Goal: Task Accomplishment & Management: Complete application form

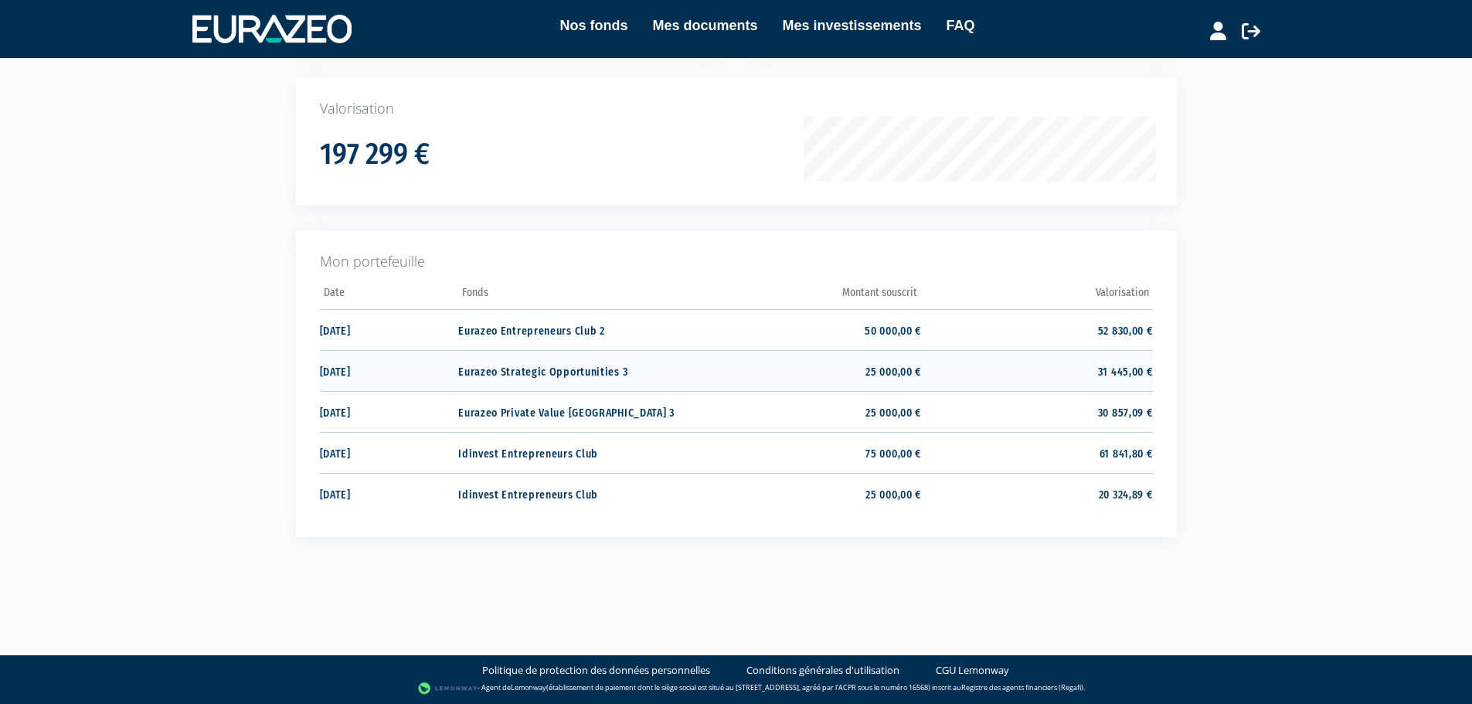
scroll to position [226, 0]
click at [613, 407] on td "Eurazeo Private Value [GEOGRAPHIC_DATA] 3" at bounding box center [573, 411] width 231 height 41
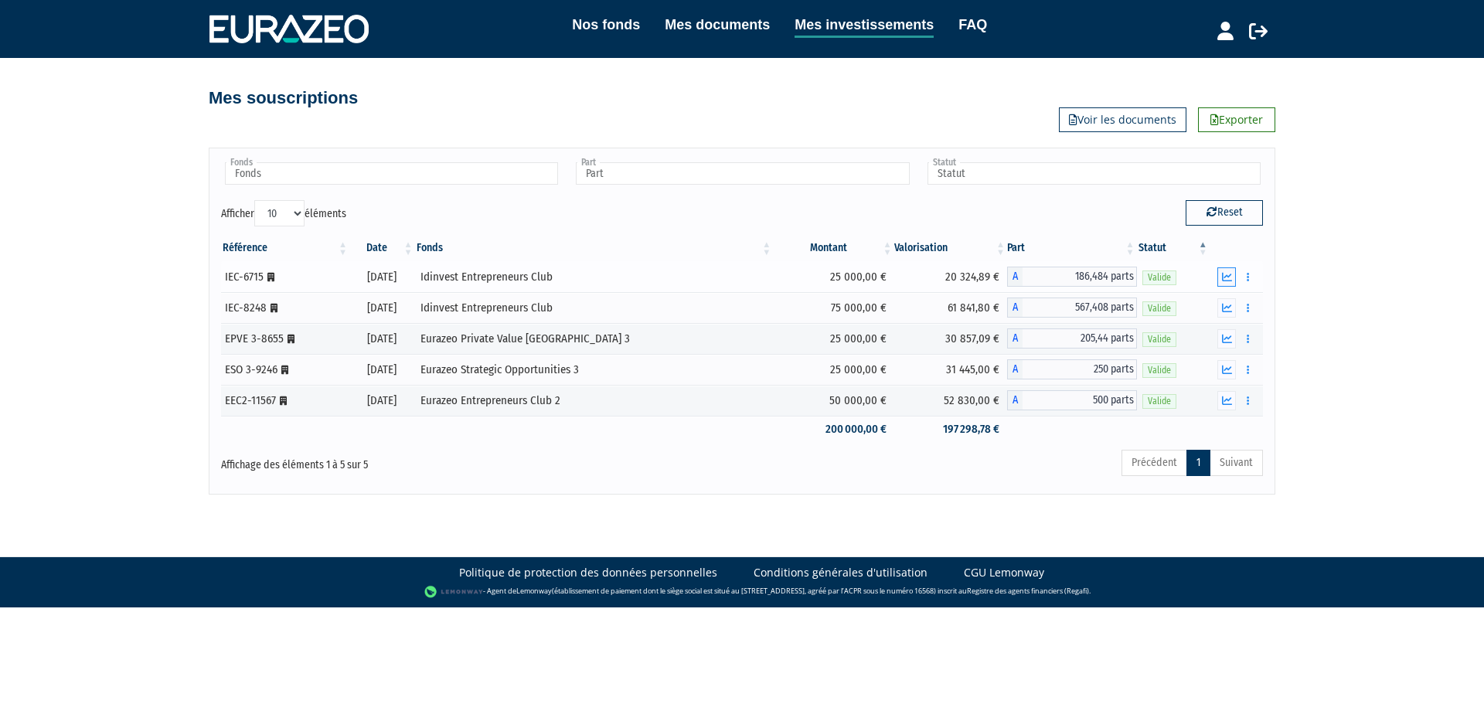
click at [1231, 279] on icon "button" at bounding box center [1227, 277] width 10 height 10
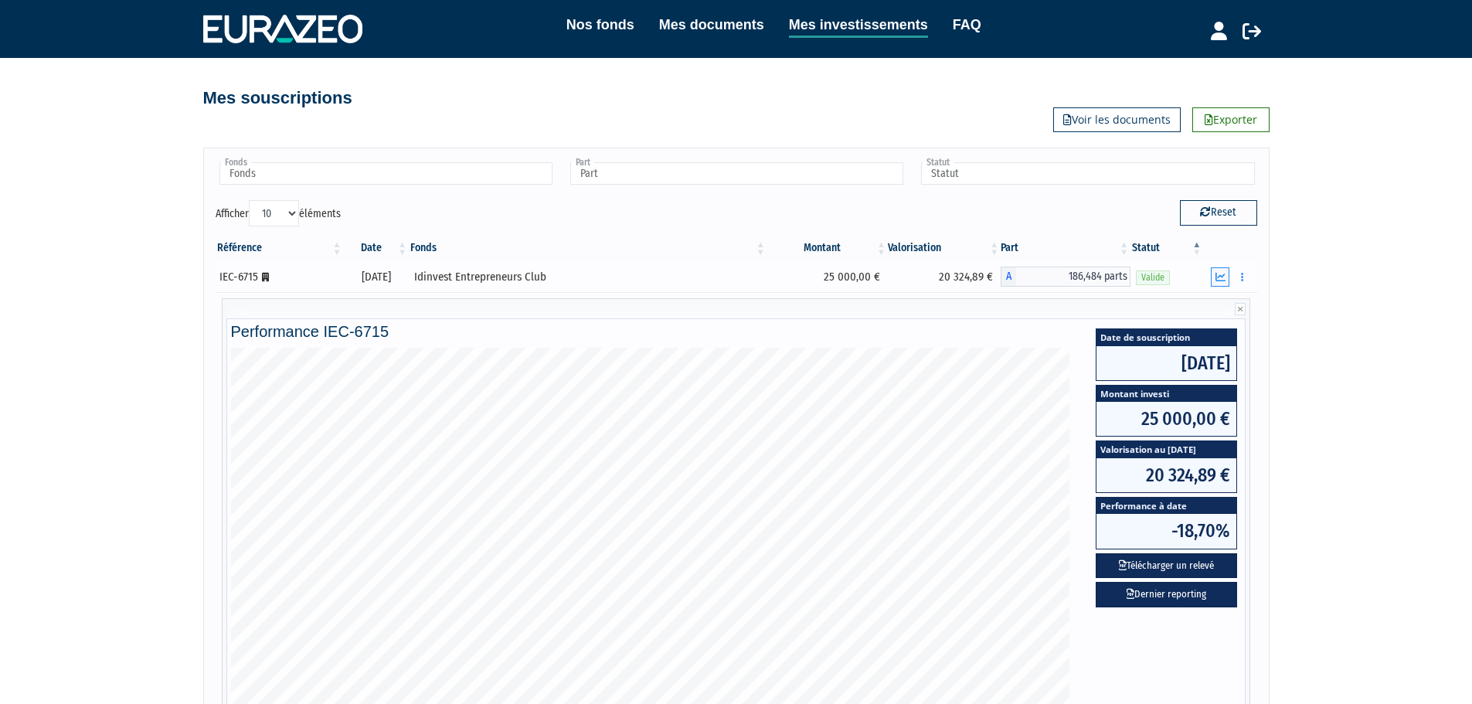
click at [1231, 279] on div "Documents Rachat libre" at bounding box center [1230, 276] width 43 height 19
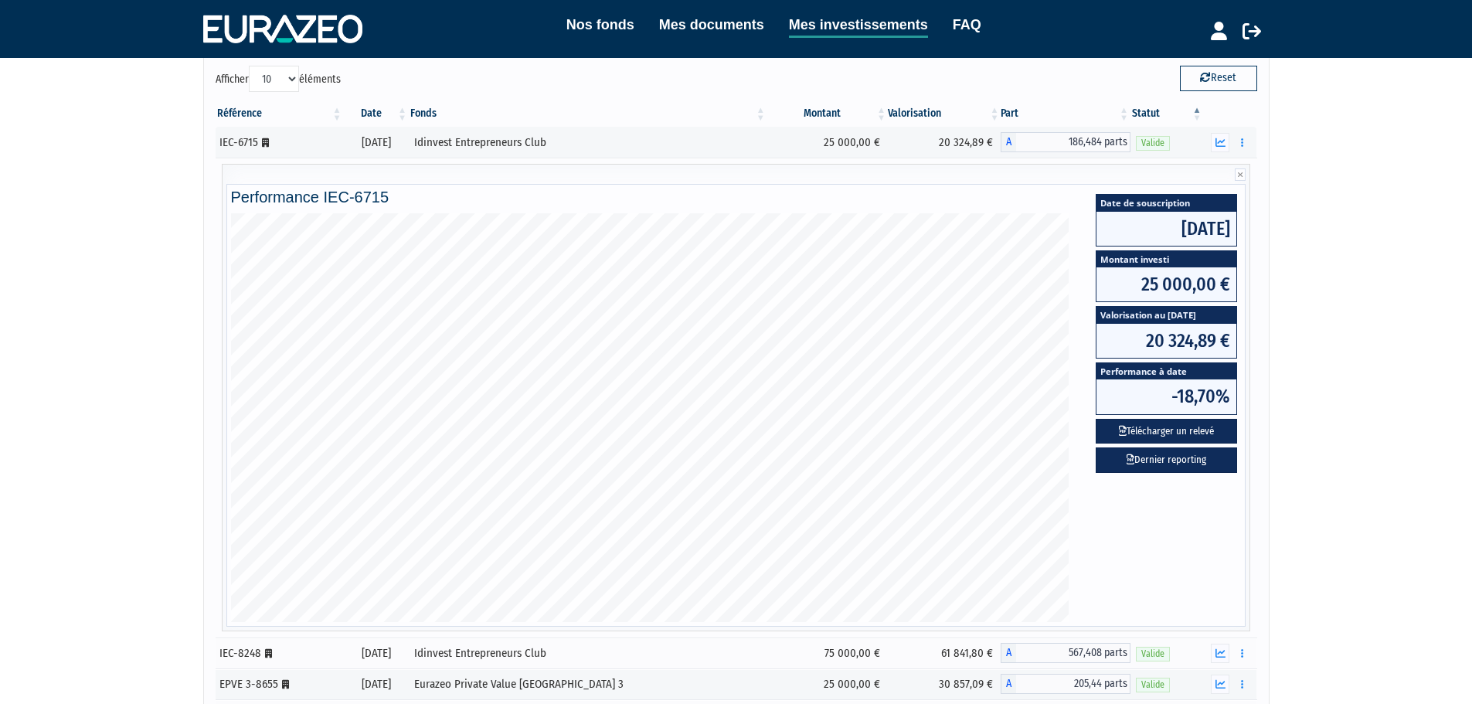
scroll to position [313, 0]
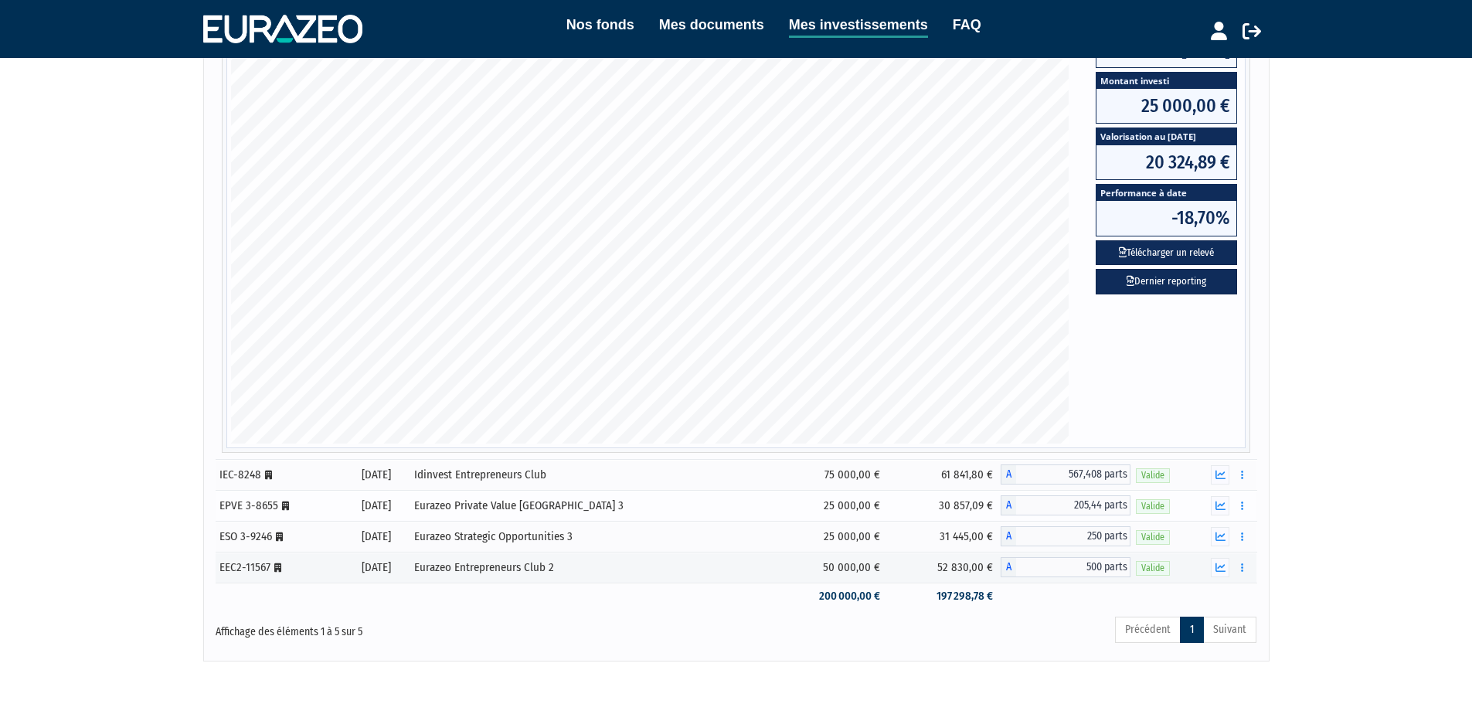
click at [621, 511] on div "Eurazeo Private Value Europe 3" at bounding box center [588, 506] width 348 height 16
click at [1215, 509] on button "button" at bounding box center [1220, 505] width 19 height 19
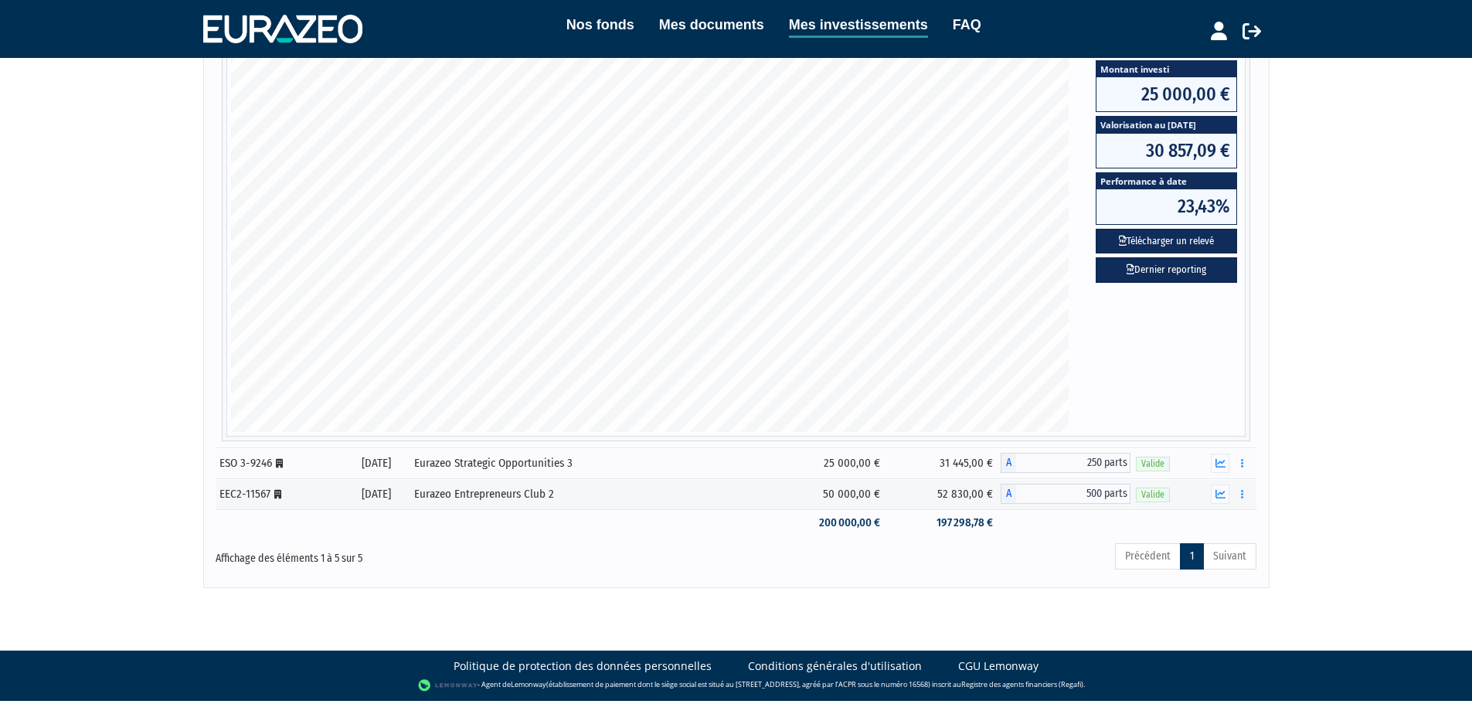
scroll to position [0, 0]
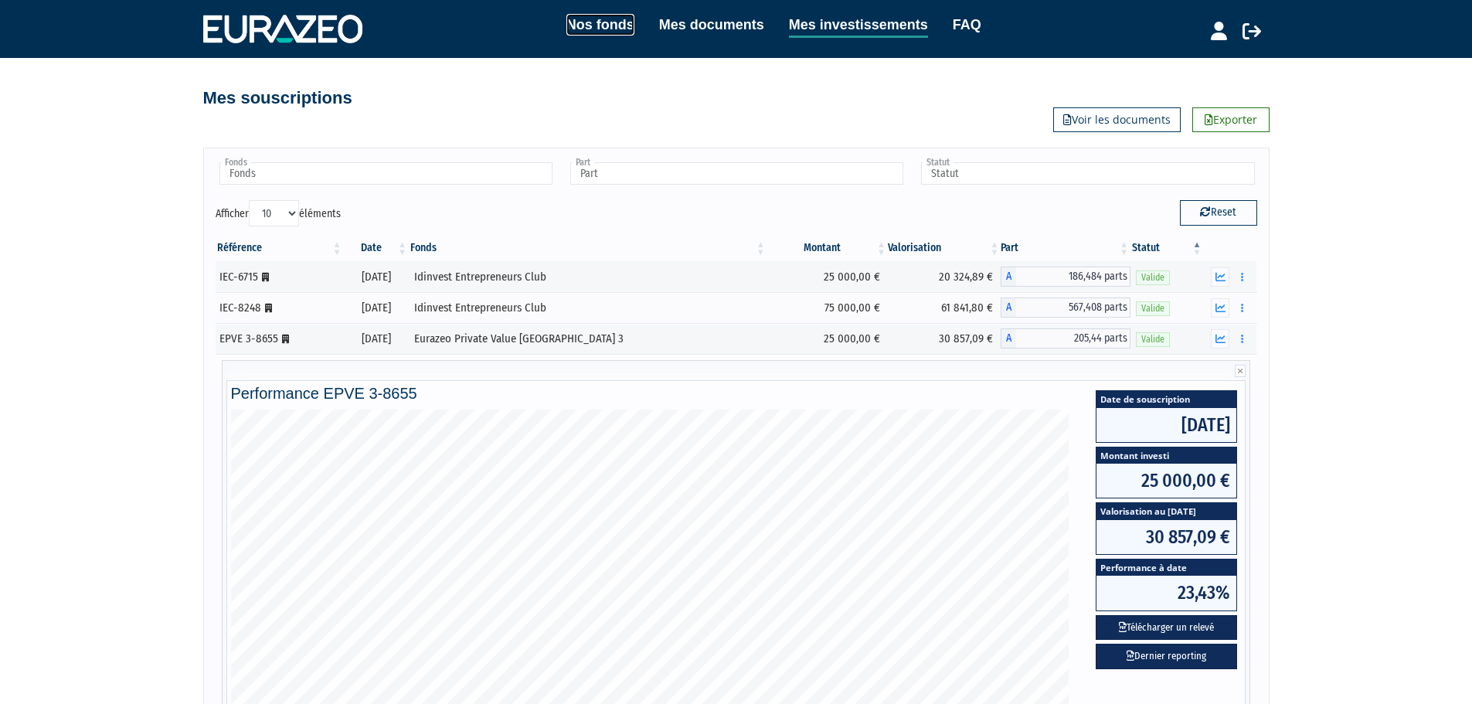
click at [612, 29] on link "Nos fonds" at bounding box center [600, 25] width 68 height 22
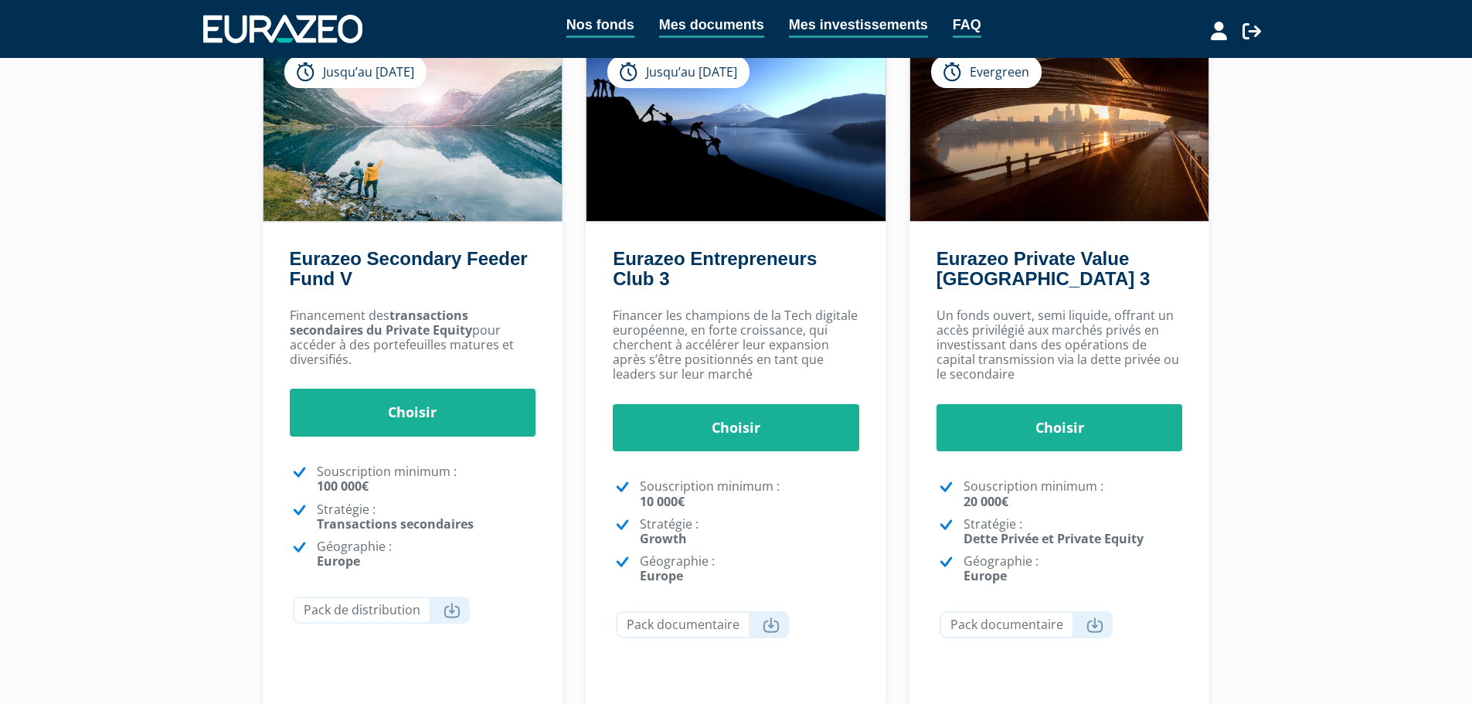
scroll to position [155, 0]
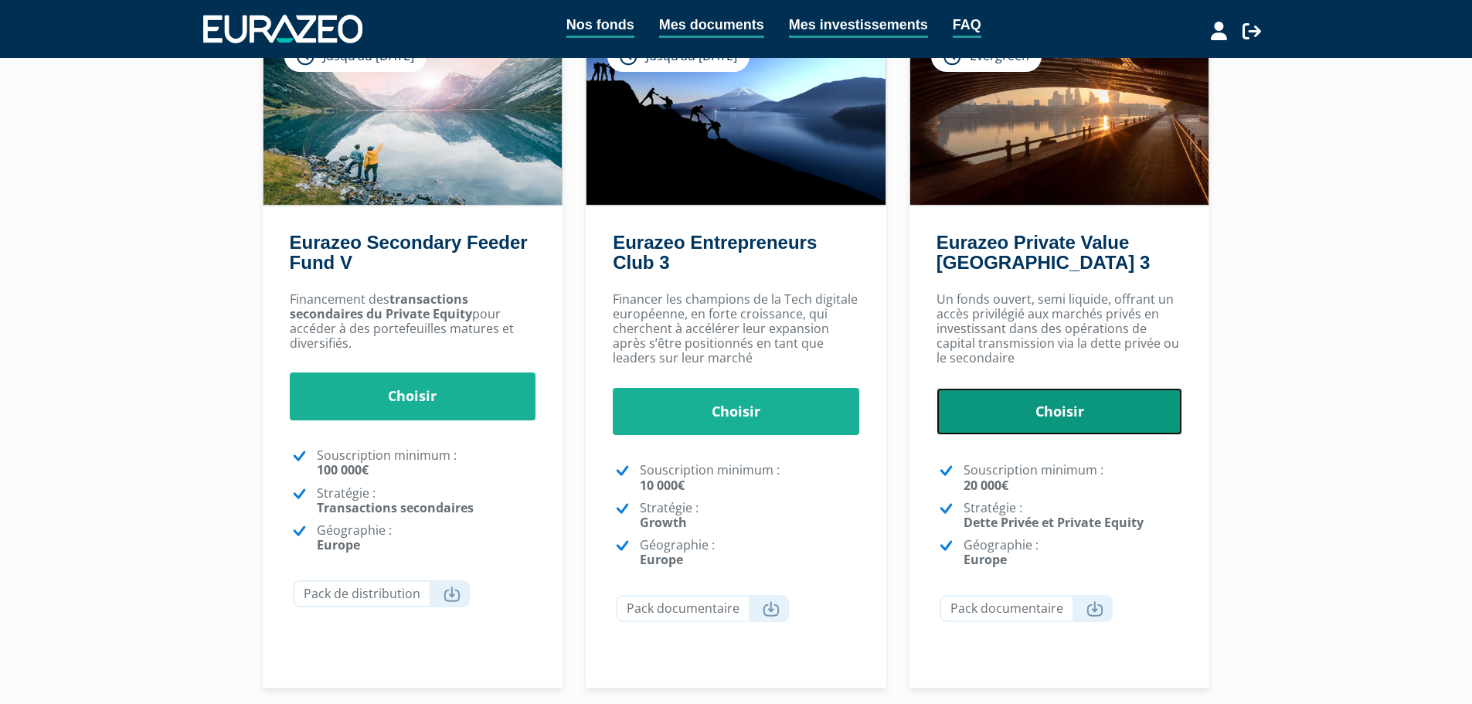
click at [1059, 422] on link "Choisir" at bounding box center [1060, 412] width 247 height 48
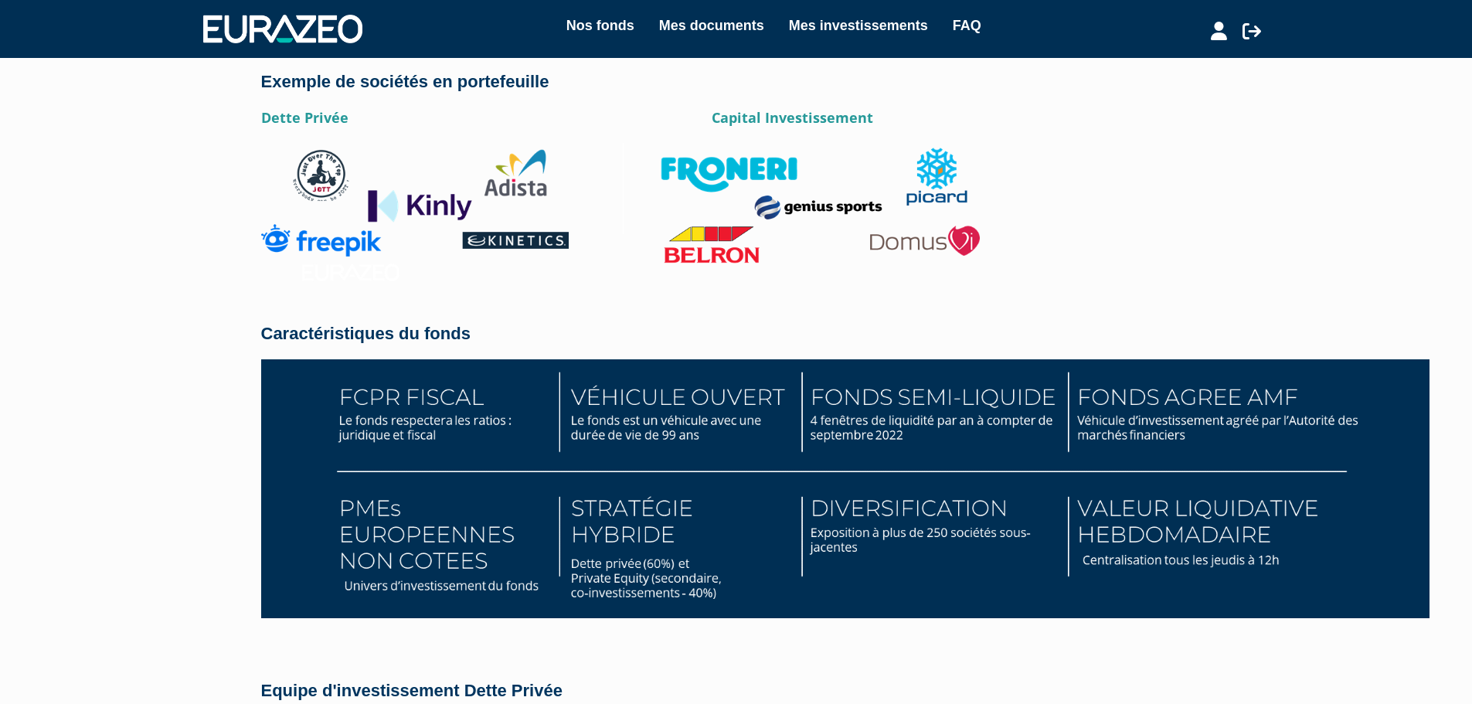
scroll to position [2537, 0]
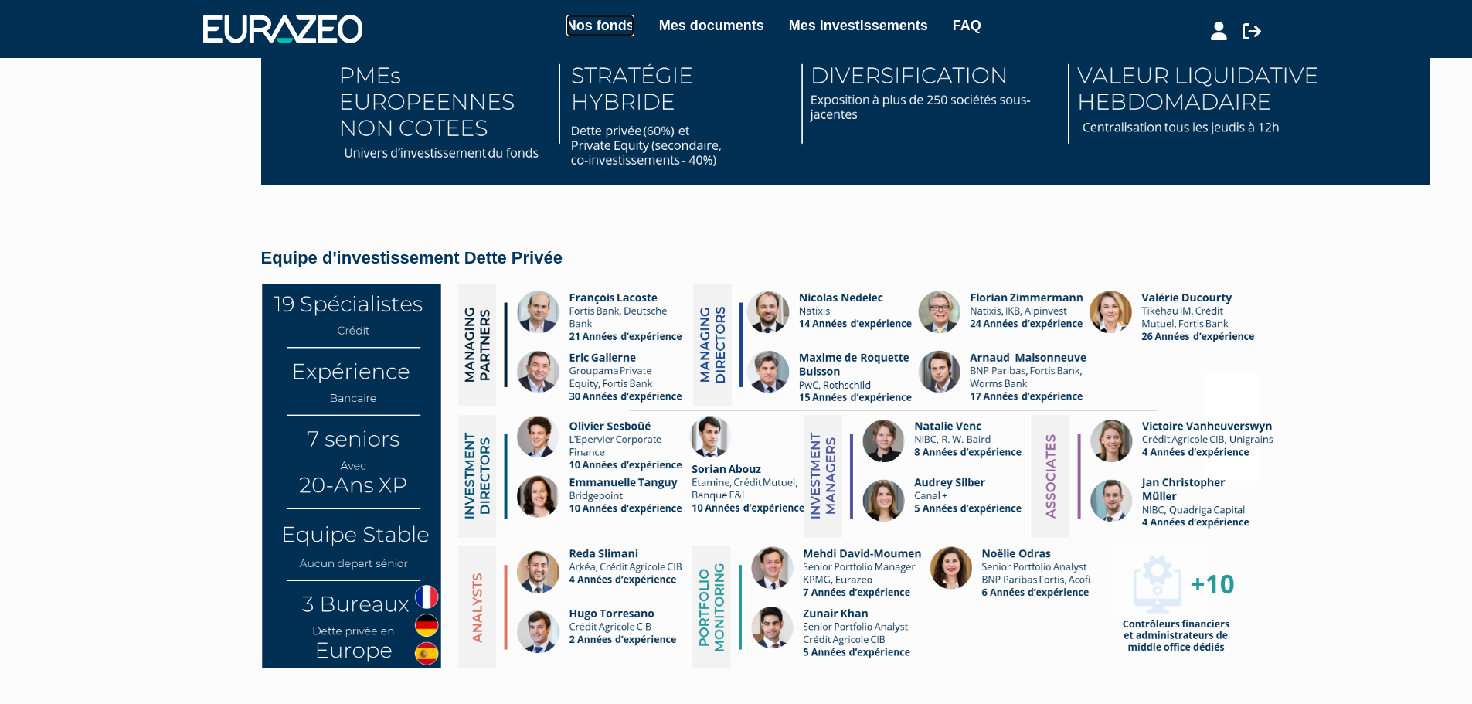
click at [594, 18] on link "Nos fonds" at bounding box center [600, 26] width 68 height 22
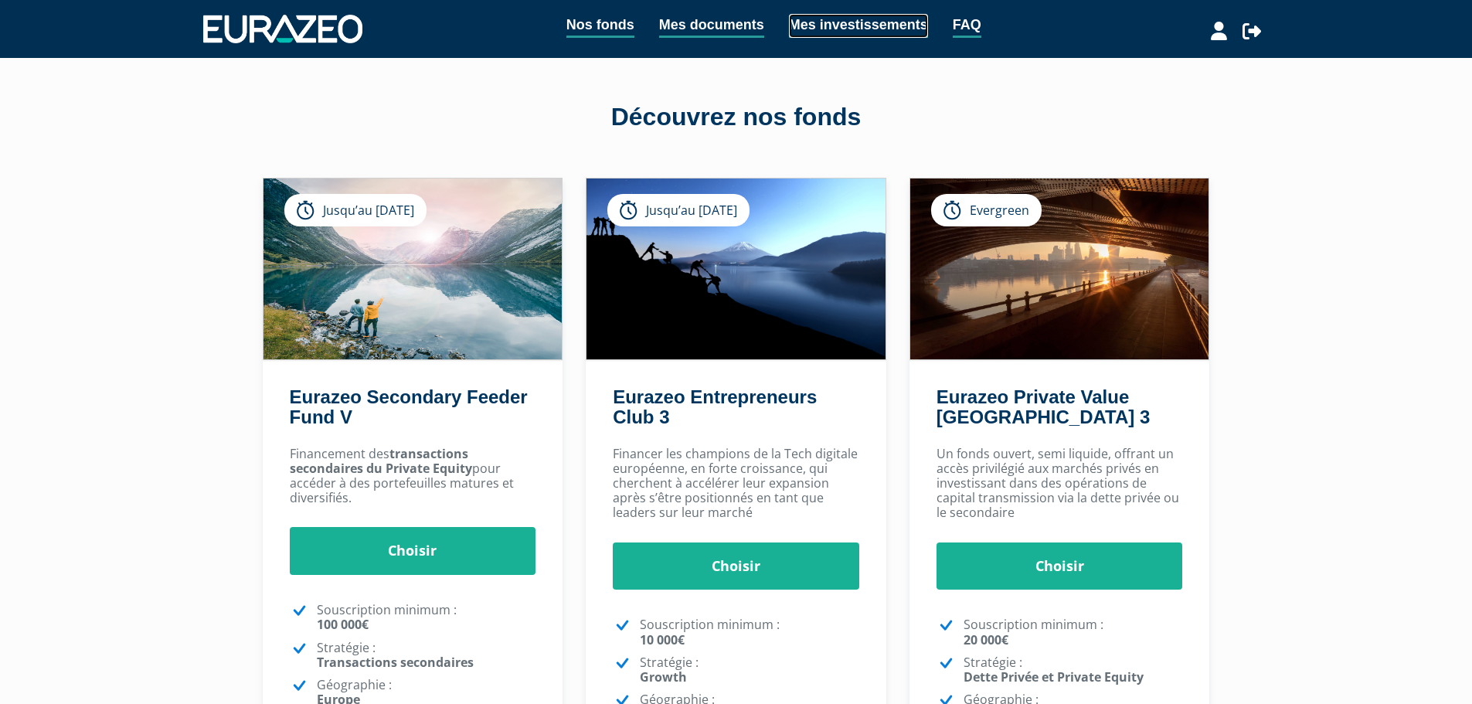
click at [837, 21] on link "Mes investissements" at bounding box center [858, 26] width 139 height 24
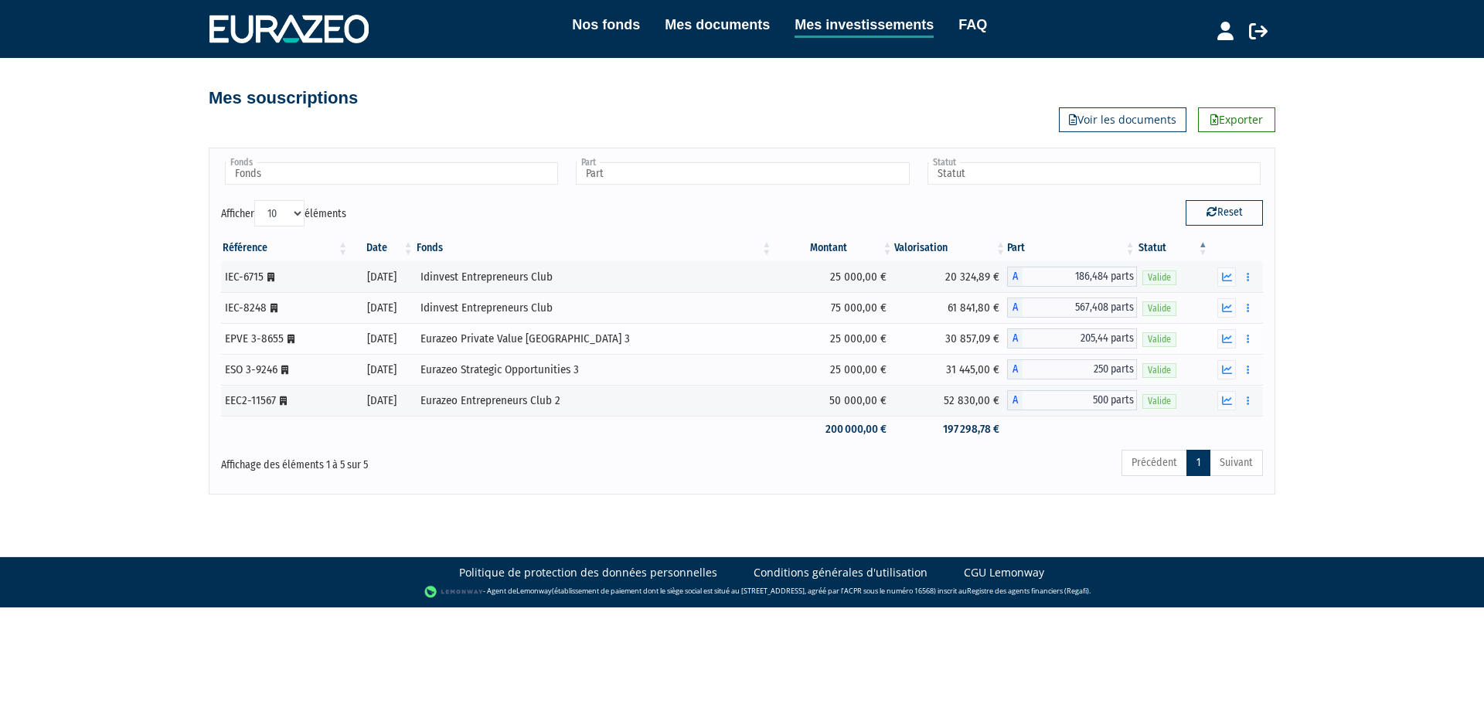
click at [547, 339] on div "Eurazeo Private Value [GEOGRAPHIC_DATA] 3" at bounding box center [594, 339] width 348 height 16
click at [288, 342] on div "EPVE 3-8655 [Français] Personne morale" at bounding box center [284, 339] width 119 height 16
click at [243, 339] on div "EPVE 3-8655 [Français] Personne morale" at bounding box center [284, 339] width 119 height 16
click at [1222, 337] on icon "button" at bounding box center [1227, 339] width 10 height 10
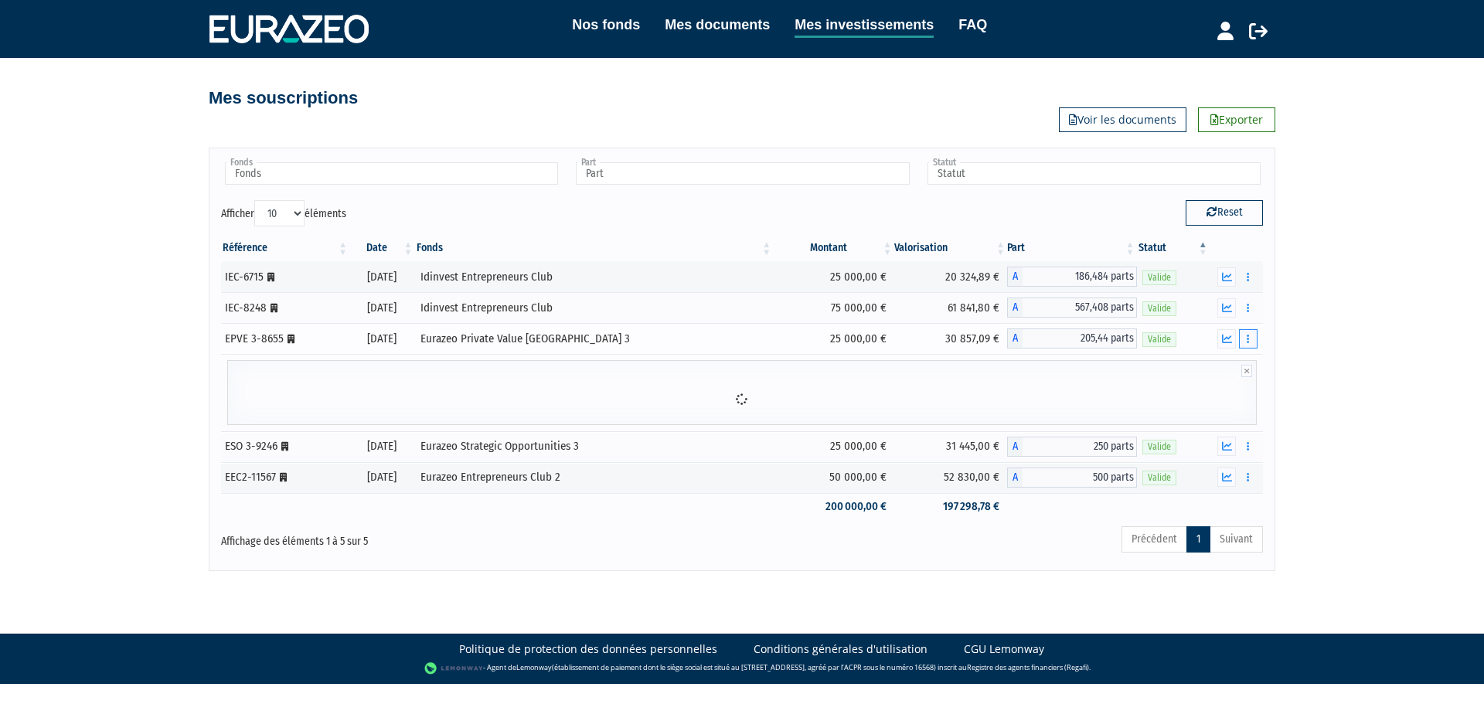
click at [1240, 339] on button "button" at bounding box center [1248, 338] width 19 height 19
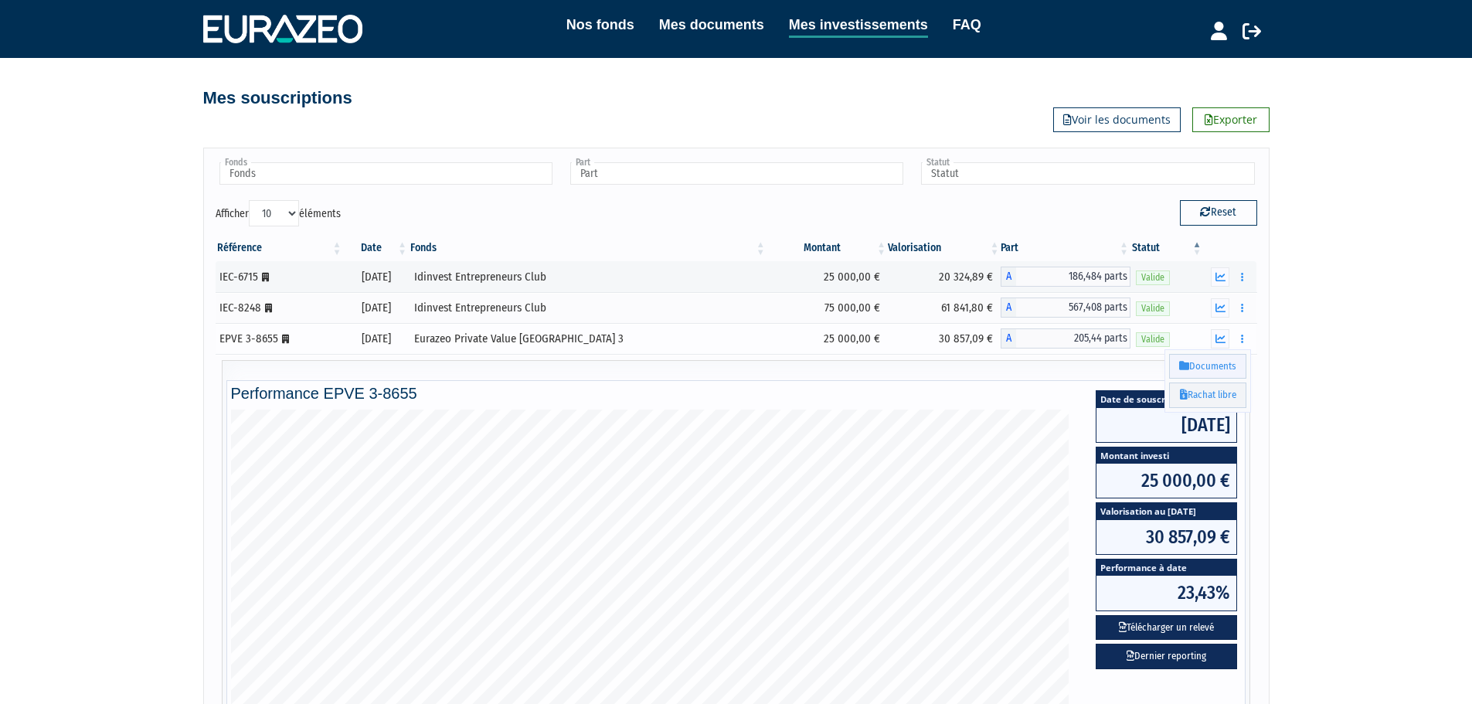
click at [1209, 372] on link "Documents" at bounding box center [1207, 367] width 77 height 26
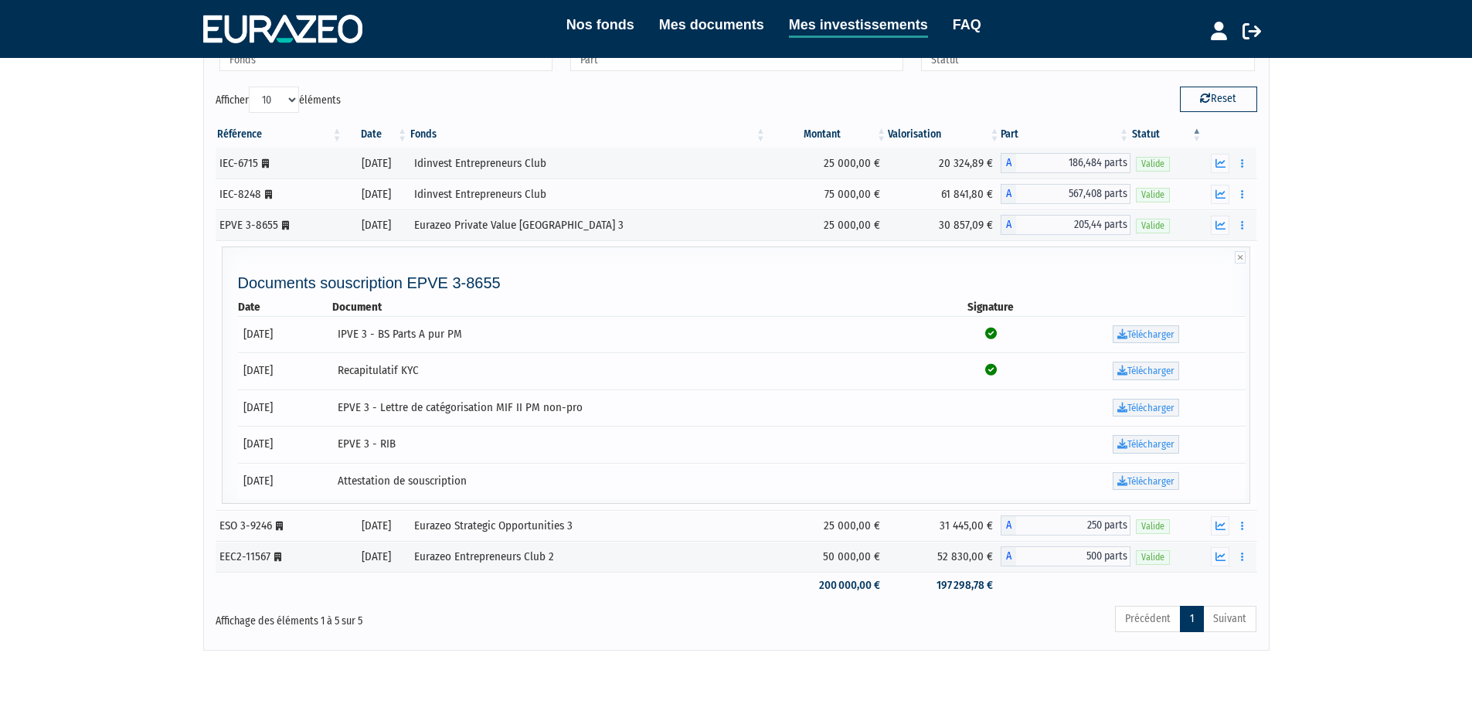
scroll to position [26, 0]
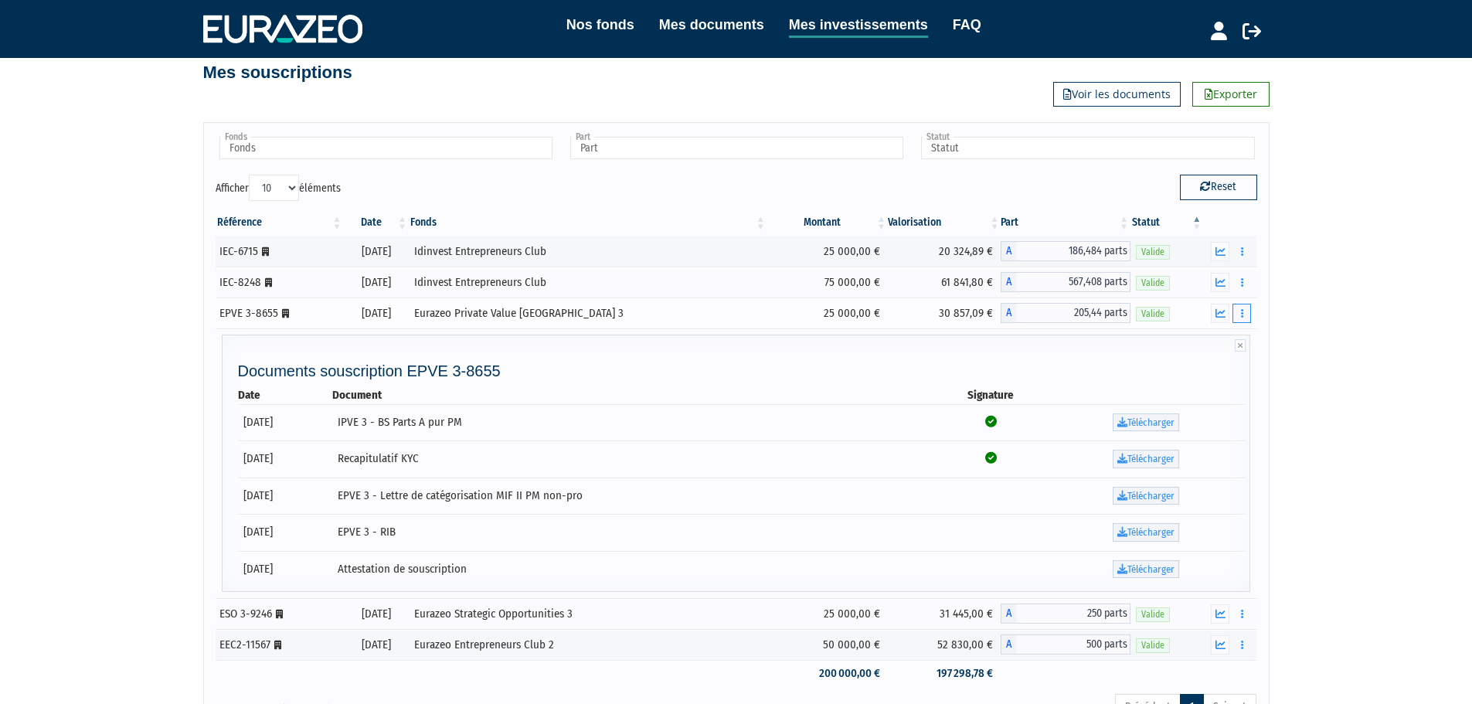
click at [1246, 322] on button "button" at bounding box center [1242, 313] width 19 height 19
click at [1214, 368] on link "Rachat libre" at bounding box center [1207, 370] width 77 height 26
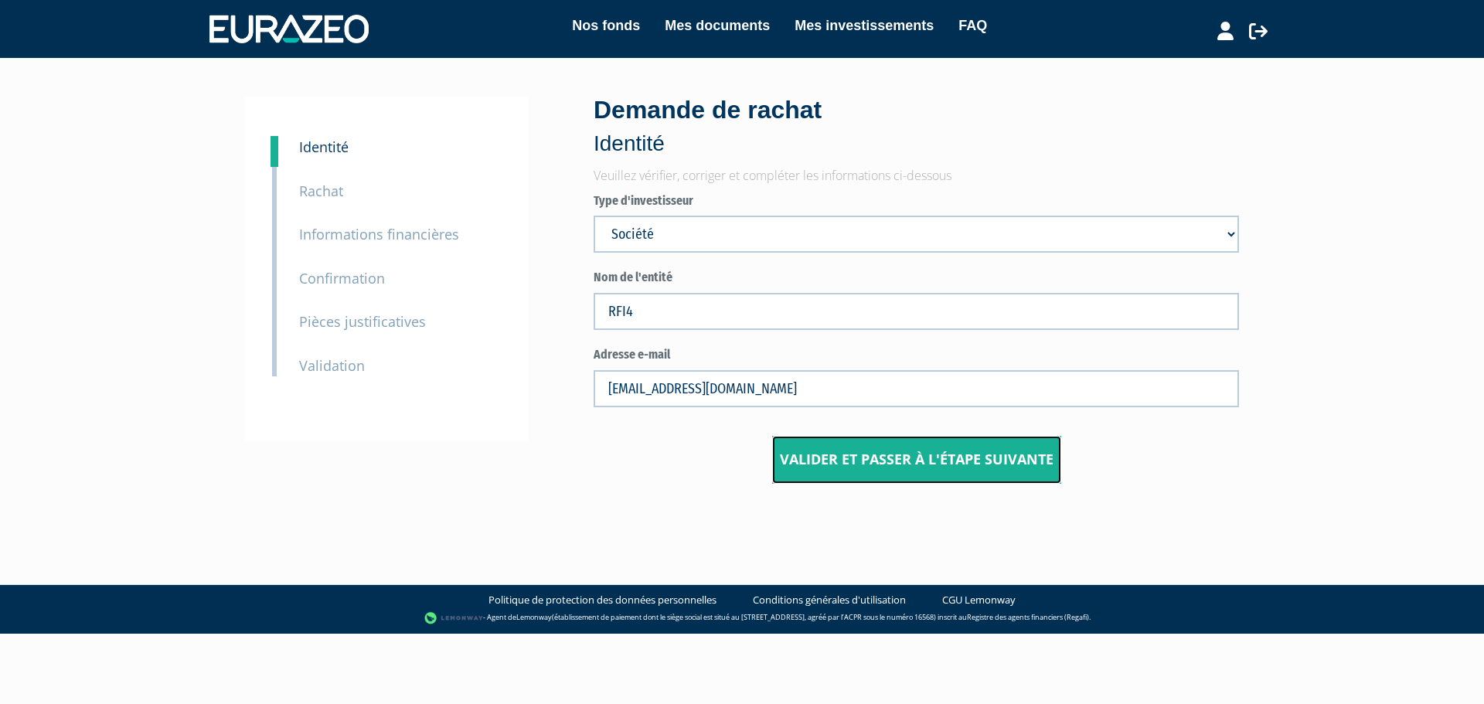
click at [876, 464] on button "Valider et passer à l'étape suivante" at bounding box center [916, 460] width 289 height 48
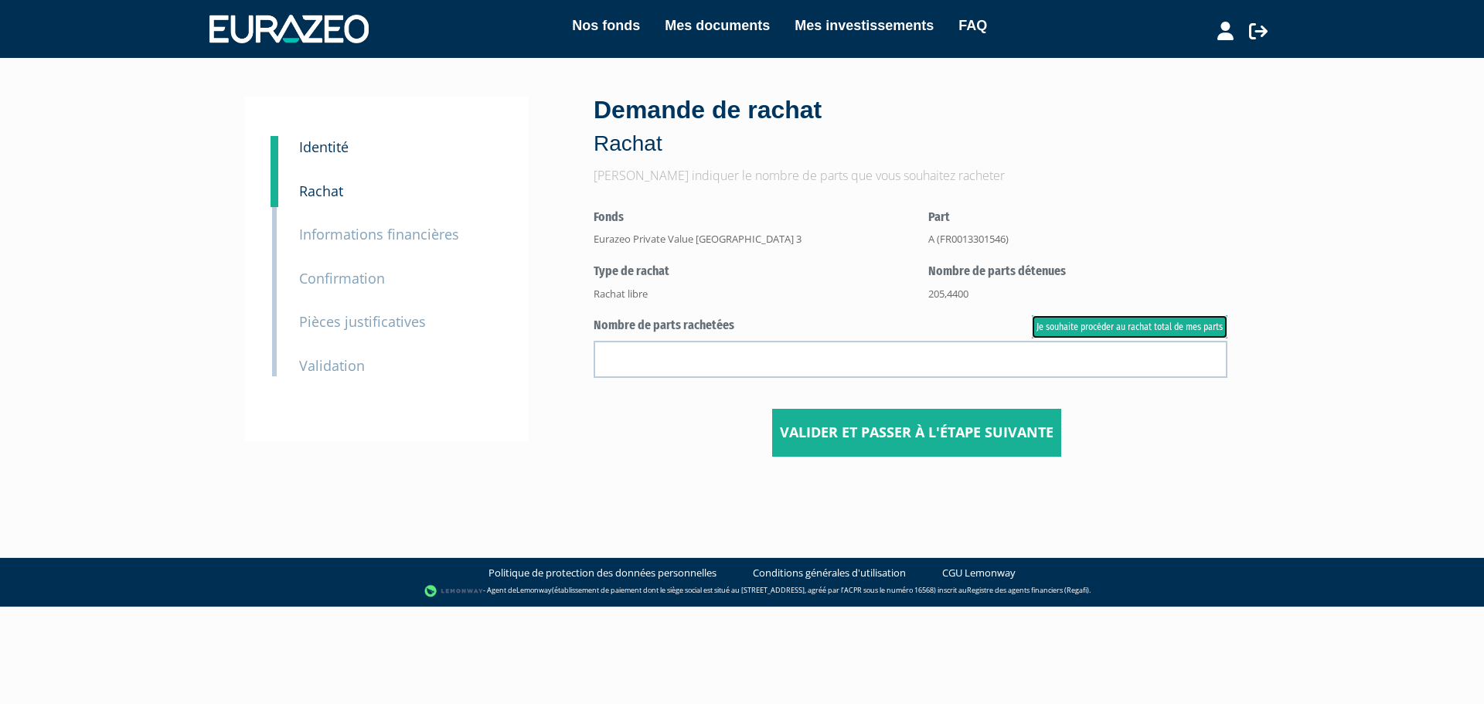
click at [1071, 336] on link "Je souhaite procéder au rachat total de mes parts" at bounding box center [1130, 326] width 196 height 23
type input "205.440000"
click at [895, 431] on button "Valider et passer à l'étape suivante" at bounding box center [916, 433] width 289 height 48
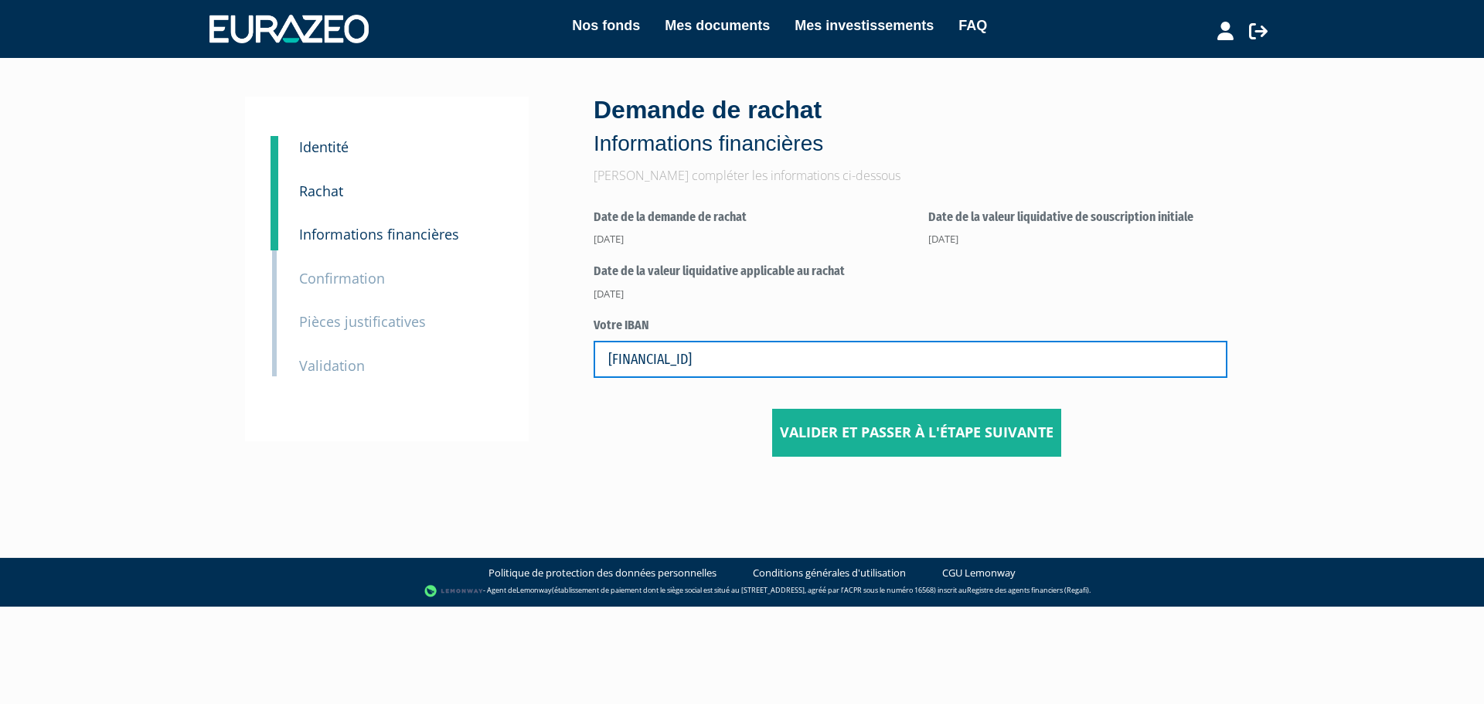
click at [899, 366] on input "[FINANCIAL_ID]" at bounding box center [910, 359] width 634 height 37
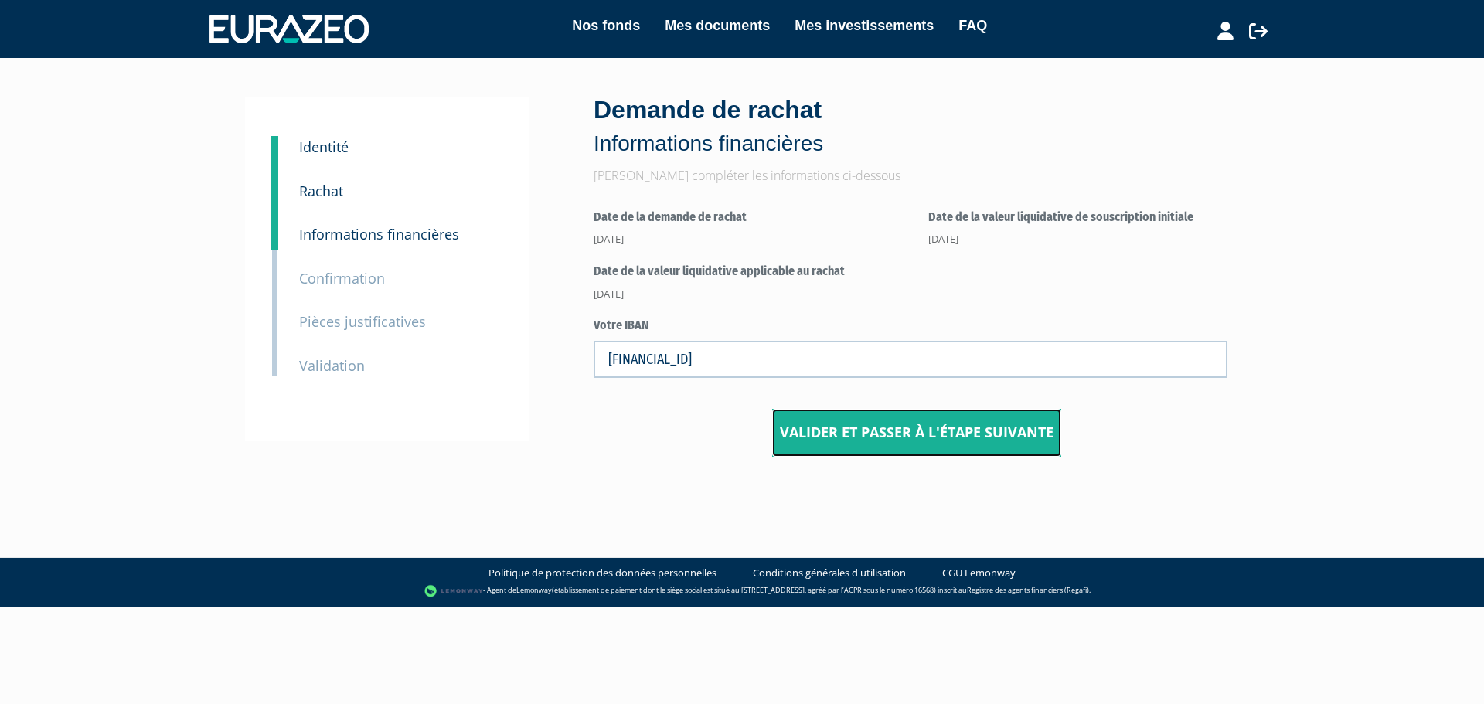
click at [841, 442] on button "Valider et passer à l'étape suivante" at bounding box center [916, 433] width 289 height 48
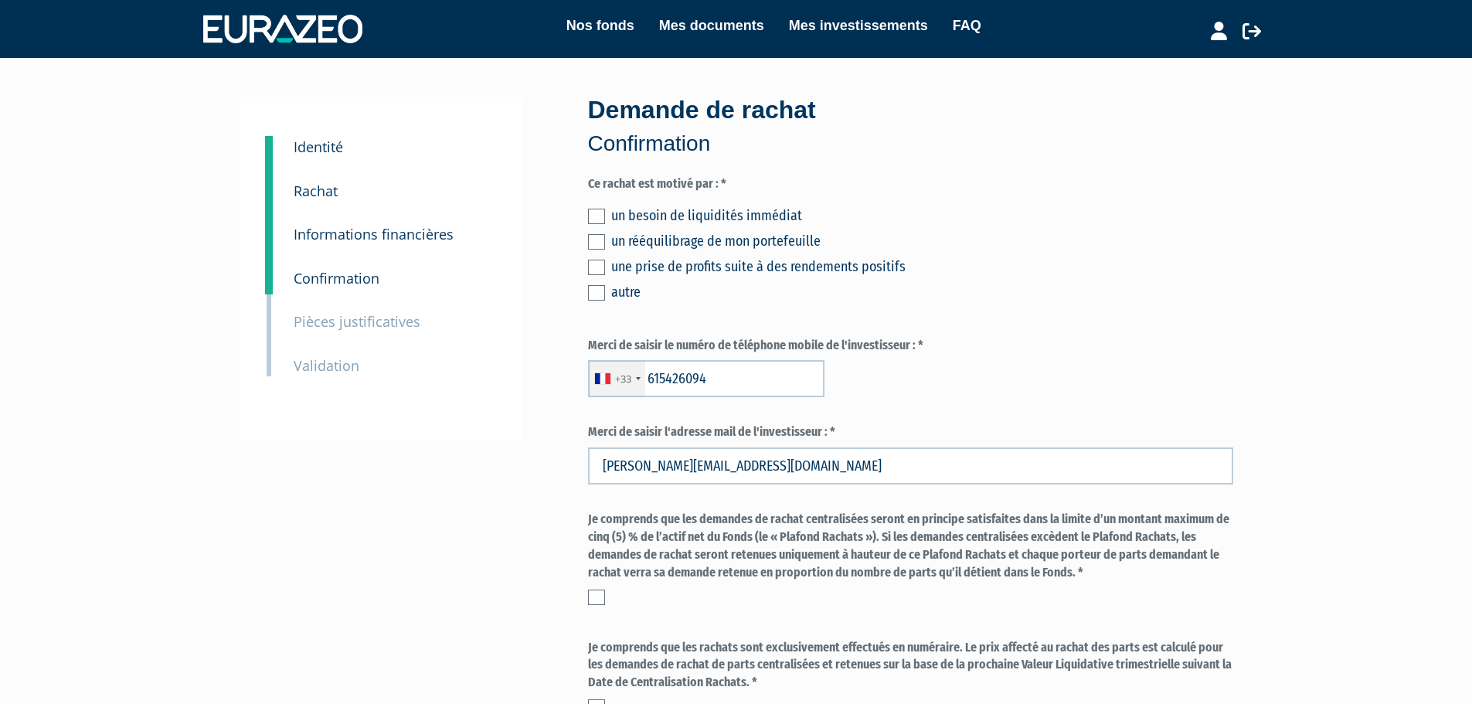
type input "6 15 42 60 94"
click at [595, 291] on label at bounding box center [596, 292] width 17 height 15
click at [0, 0] on input "checkbox" at bounding box center [0, 0] width 0 height 0
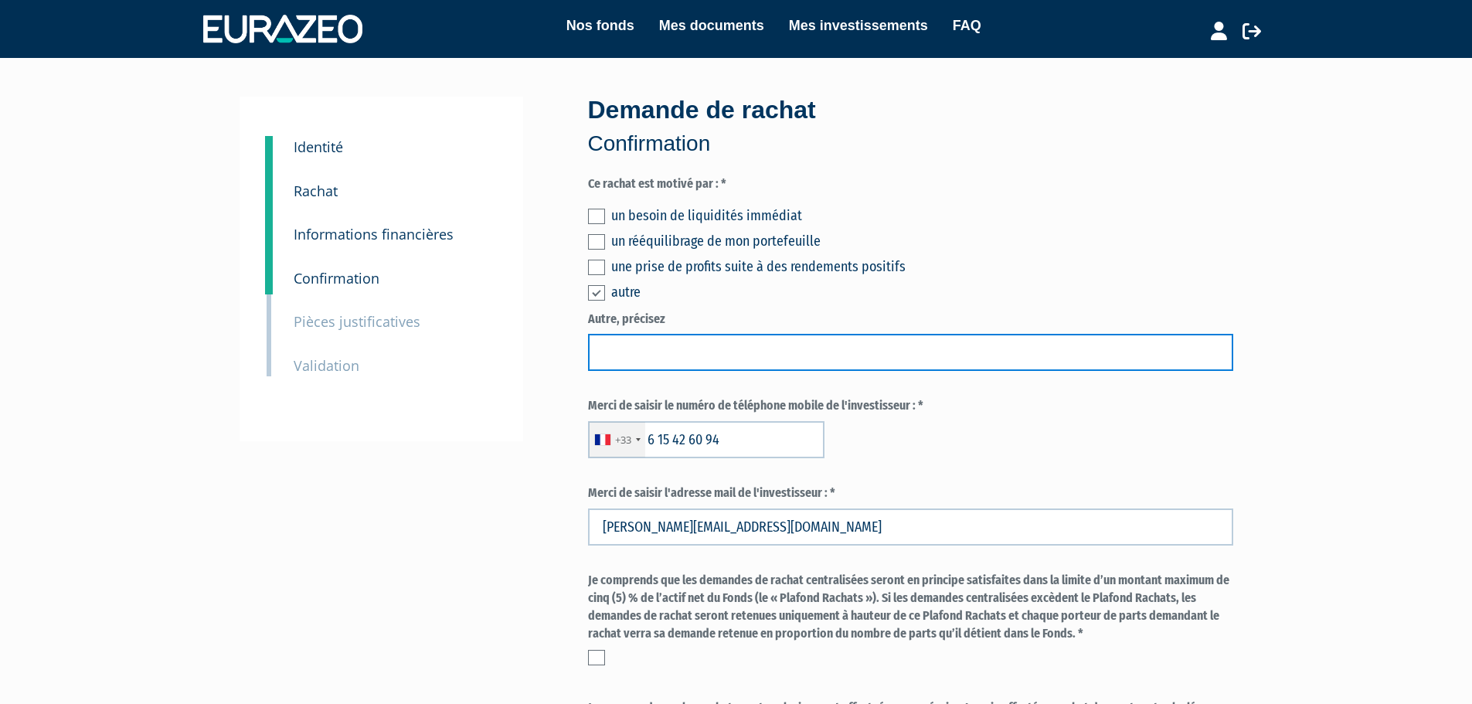
click at [637, 336] on input "text" at bounding box center [910, 352] width 645 height 37
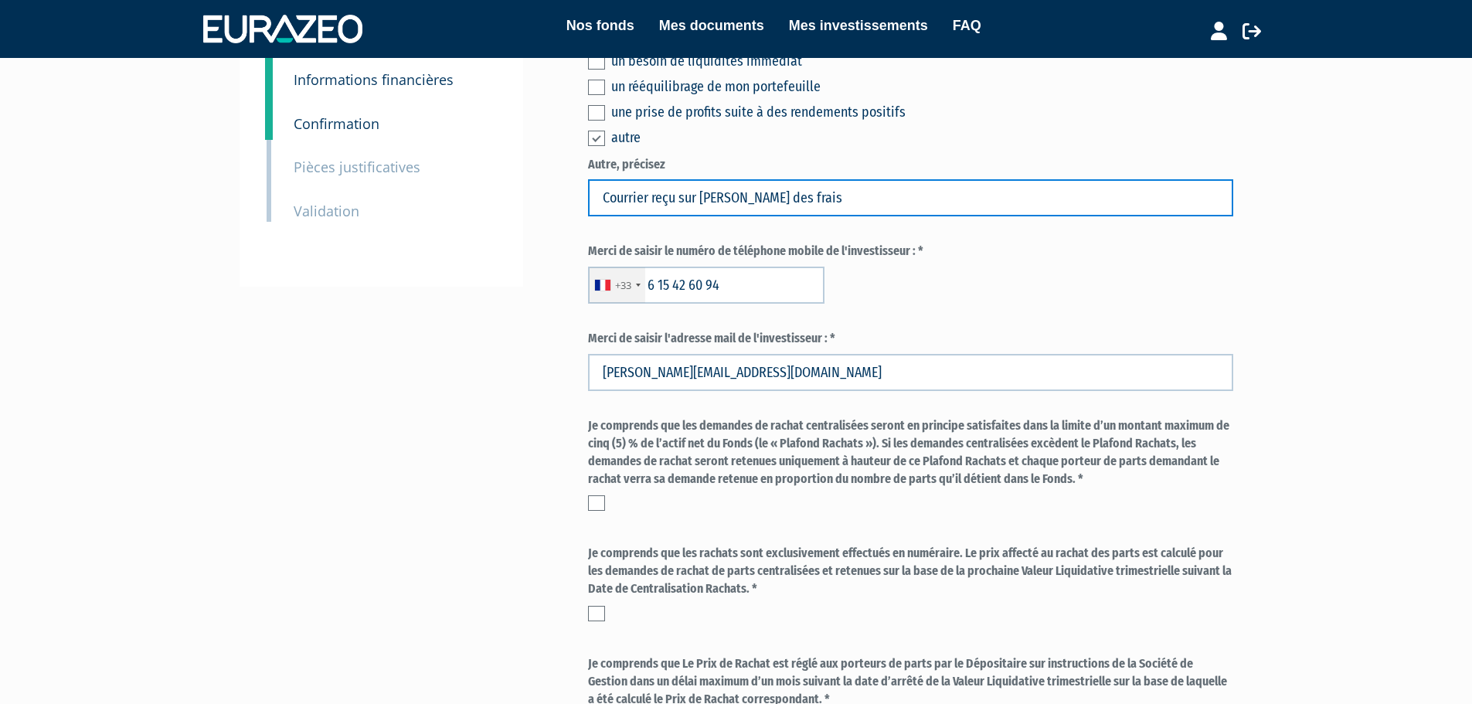
scroll to position [232, 0]
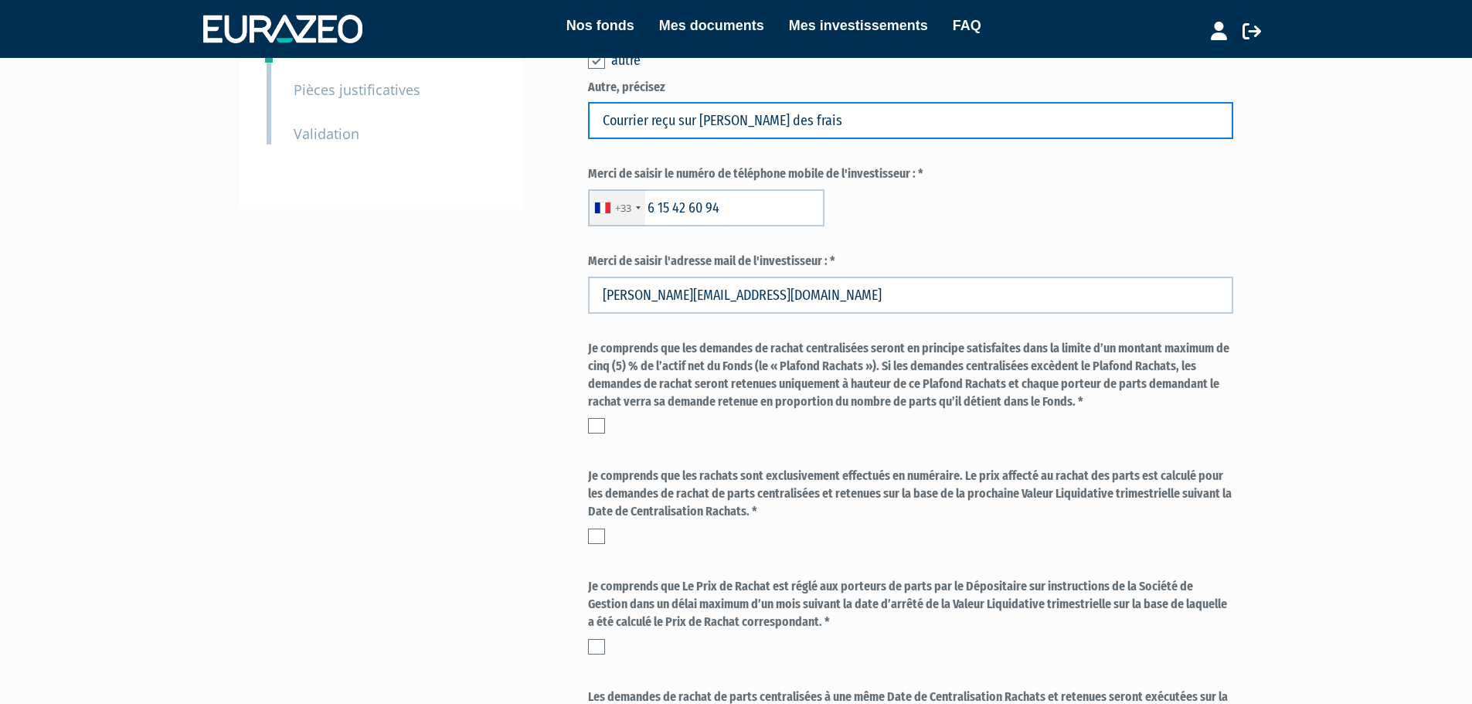
type input "Courrier reçu sur la montée des frais"
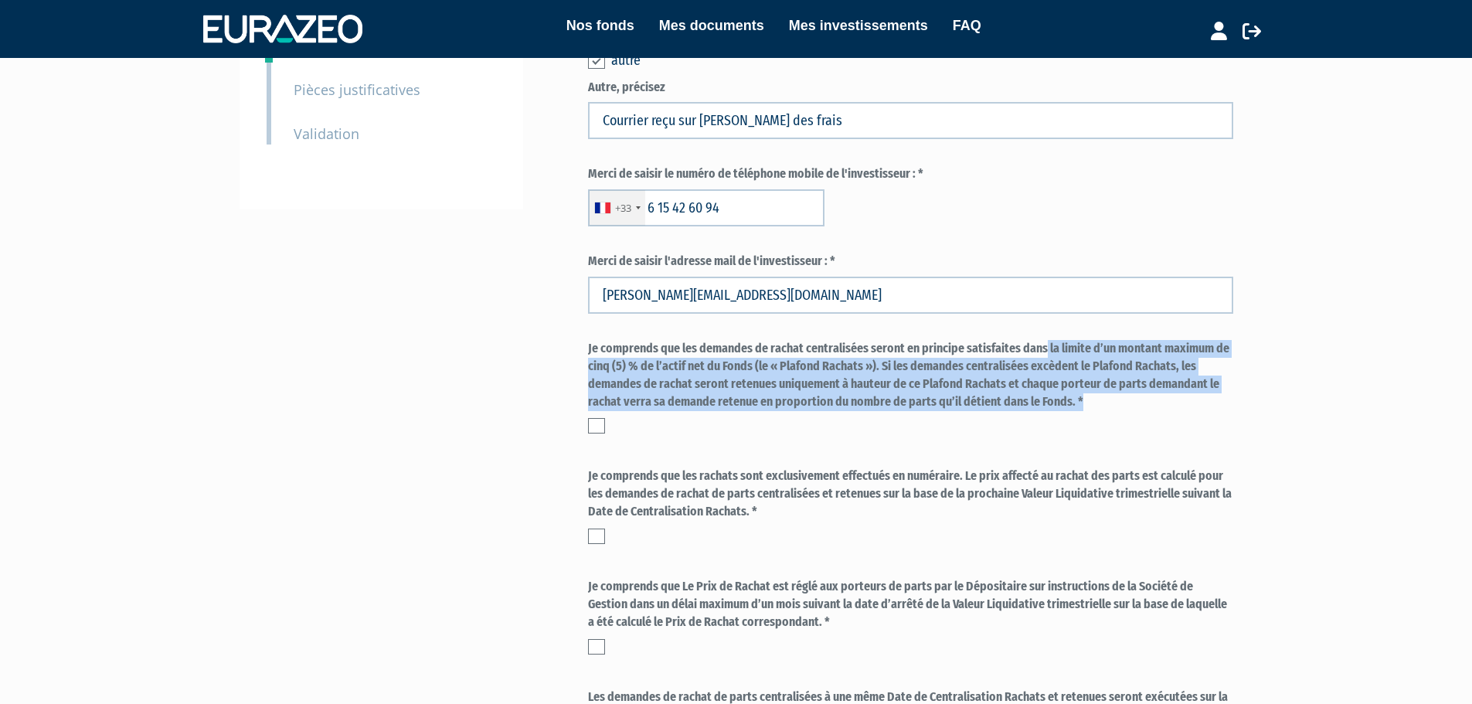
drag, startPoint x: 928, startPoint y: 352, endPoint x: 1138, endPoint y: 440, distance: 228.2
click at [1138, 440] on div "Je comprends que les demandes de rachat centralisées seront en principe satisfa…" at bounding box center [910, 390] width 645 height 101
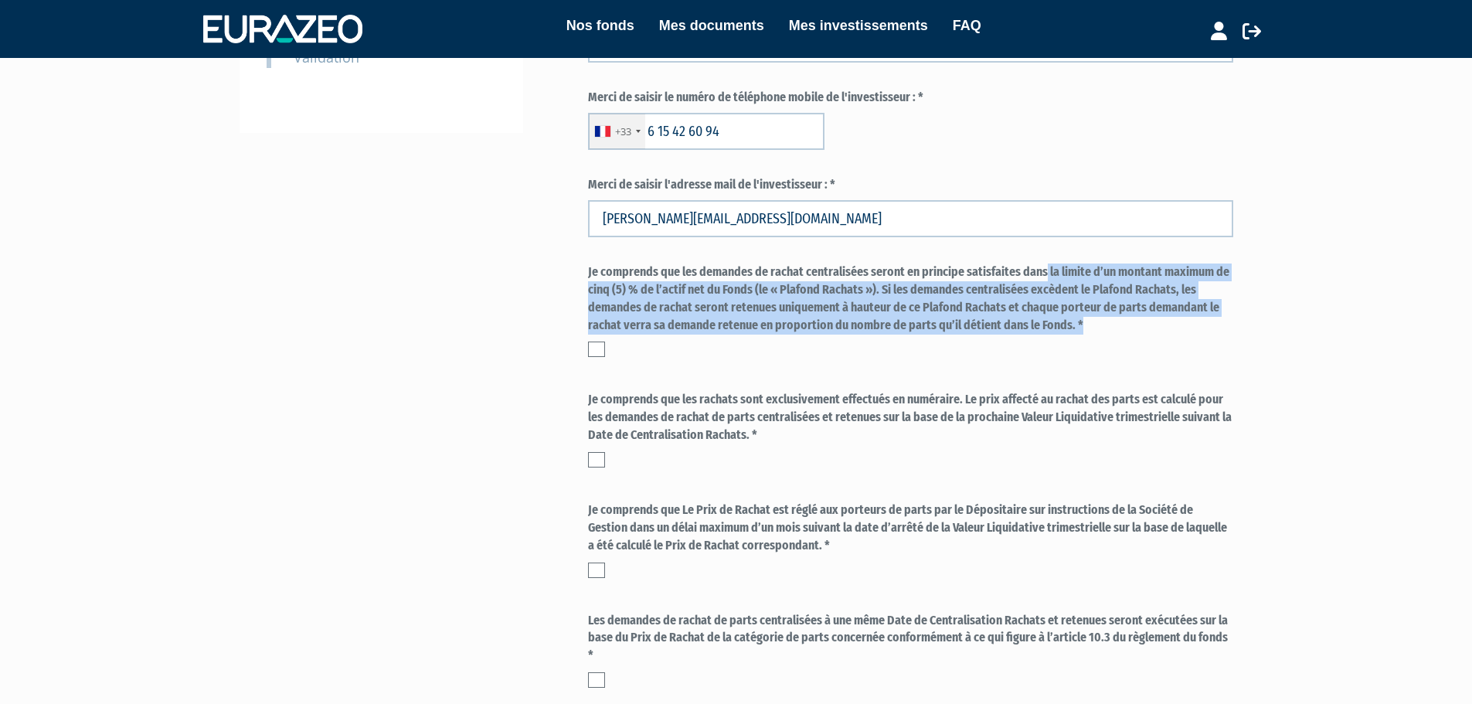
scroll to position [309, 0]
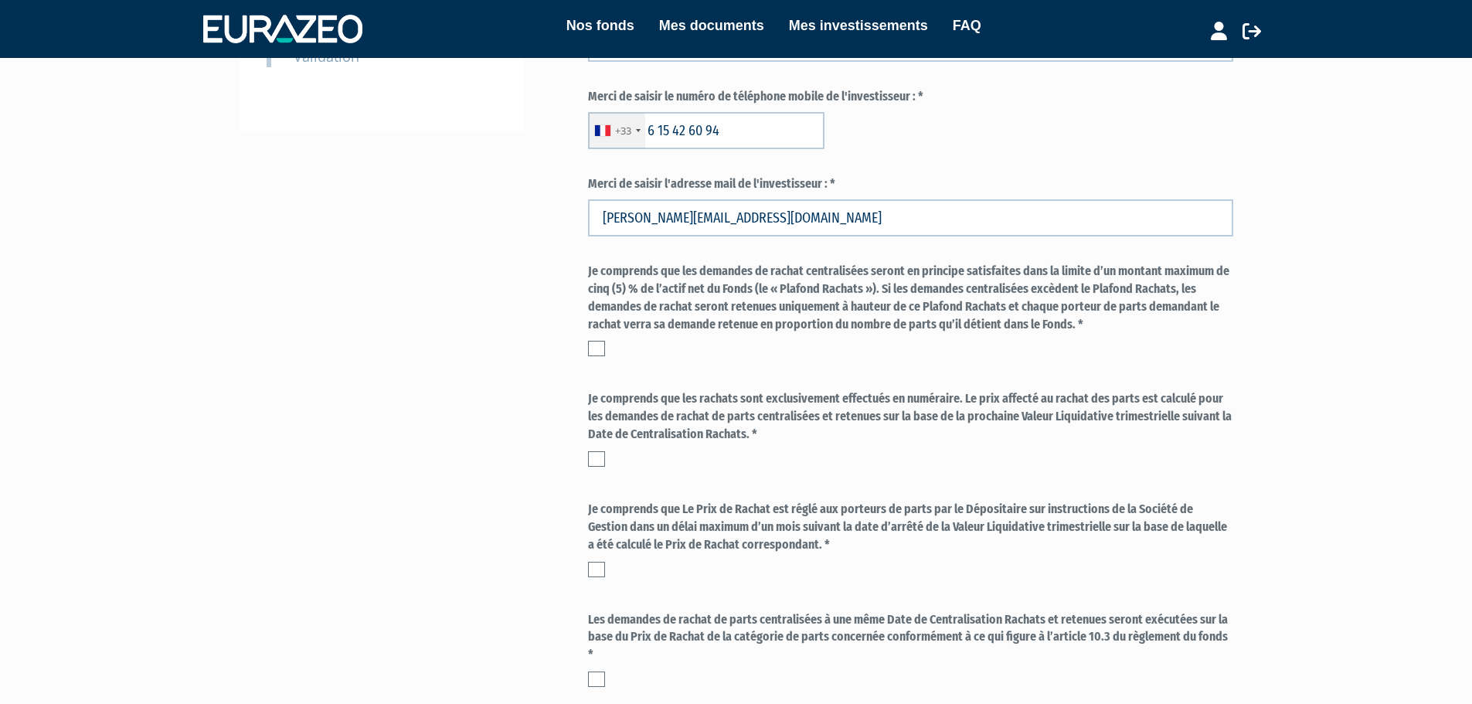
click at [815, 410] on label "Je comprends que les rachats sont exclusivement effectués en numéraire. Le prix…" at bounding box center [910, 416] width 645 height 53
click at [601, 455] on label at bounding box center [596, 458] width 17 height 15
click at [0, 0] on input "checkbox" at bounding box center [0, 0] width 0 height 0
drag, startPoint x: 675, startPoint y: 268, endPoint x: 957, endPoint y: 348, distance: 293.1
click at [964, 346] on div "Je comprends que les demandes de rachat centralisées seront en principe satisfa…" at bounding box center [910, 310] width 645 height 94
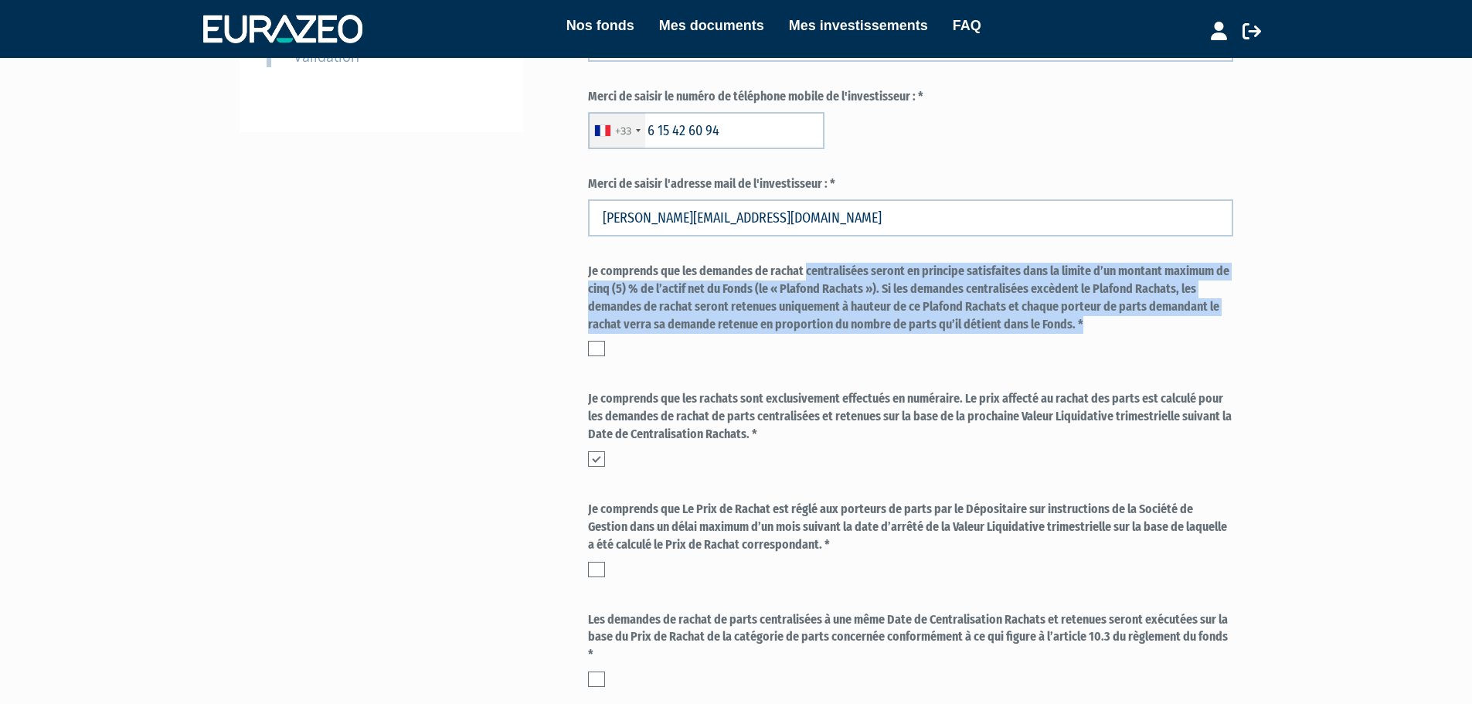
click at [601, 348] on label at bounding box center [596, 348] width 17 height 15
click at [0, 0] on input "checkbox" at bounding box center [0, 0] width 0 height 0
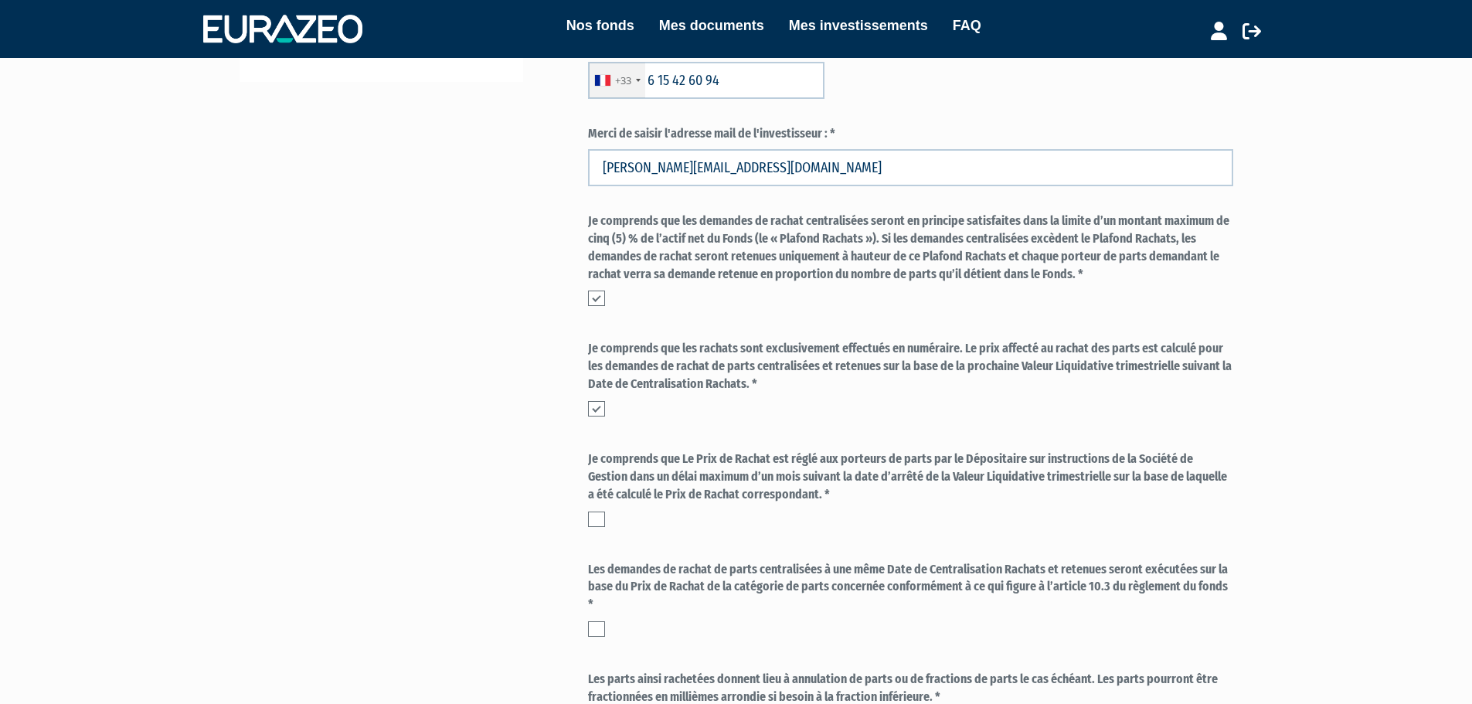
scroll to position [464, 0]
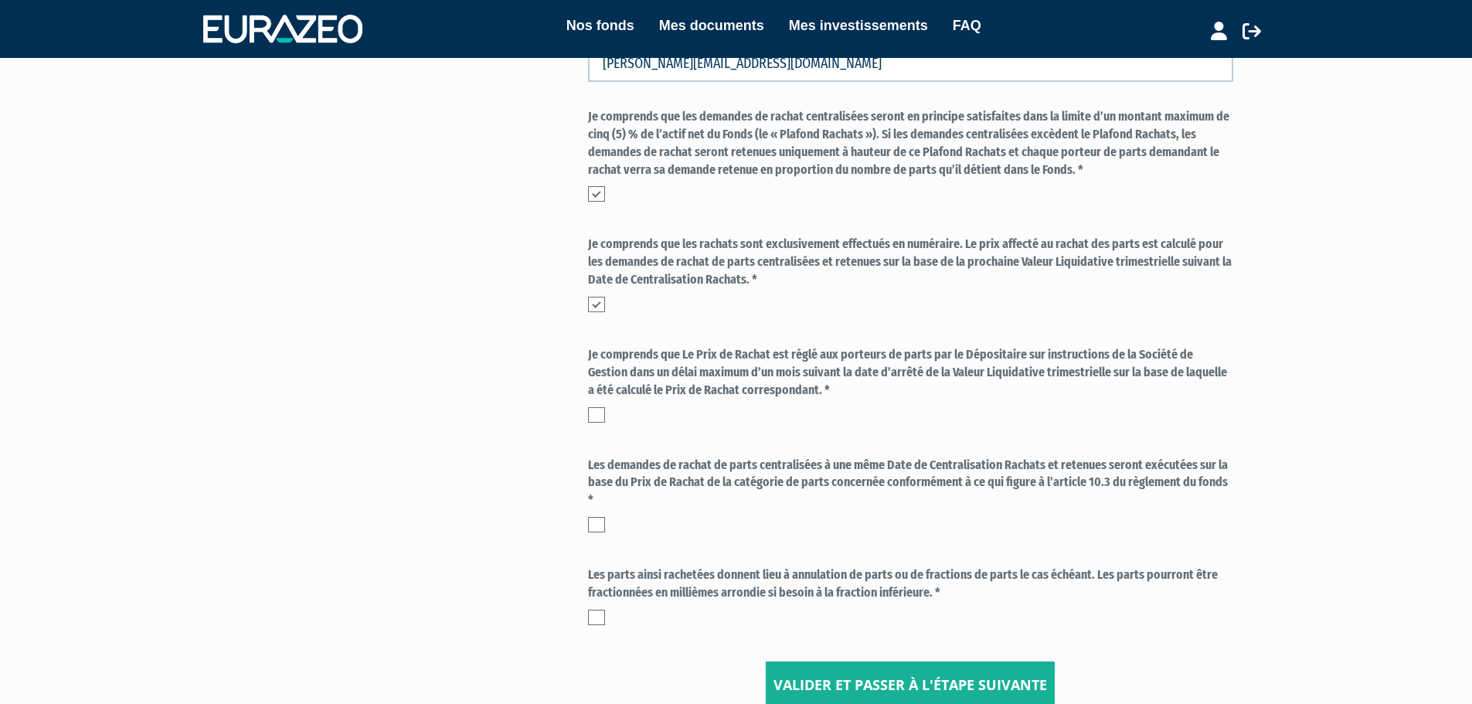
click at [606, 423] on div "Je comprends que Le Prix de Rachat est réglé aux porteurs de parts par le Dépos…" at bounding box center [910, 388] width 645 height 84
click at [597, 416] on label at bounding box center [596, 414] width 17 height 15
click at [0, 0] on input "checkbox" at bounding box center [0, 0] width 0 height 0
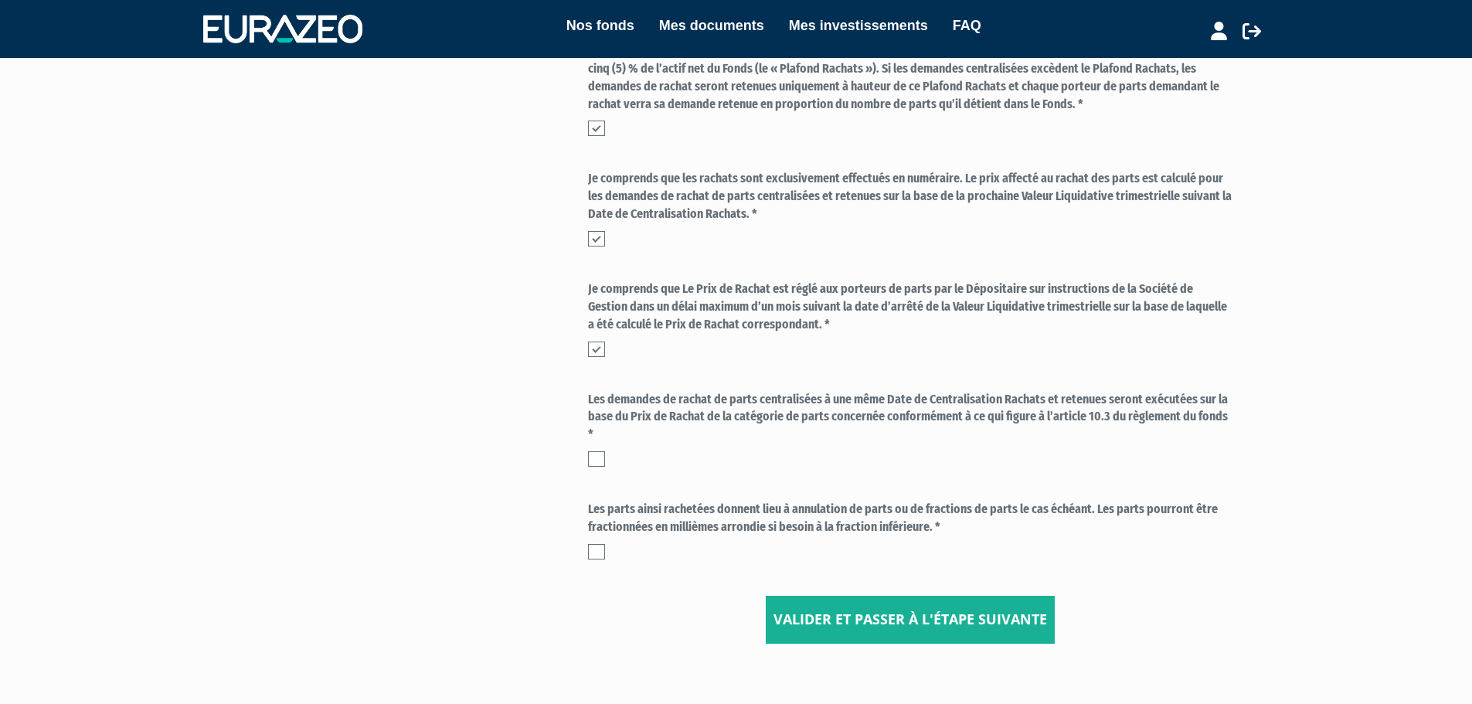
scroll to position [618, 0]
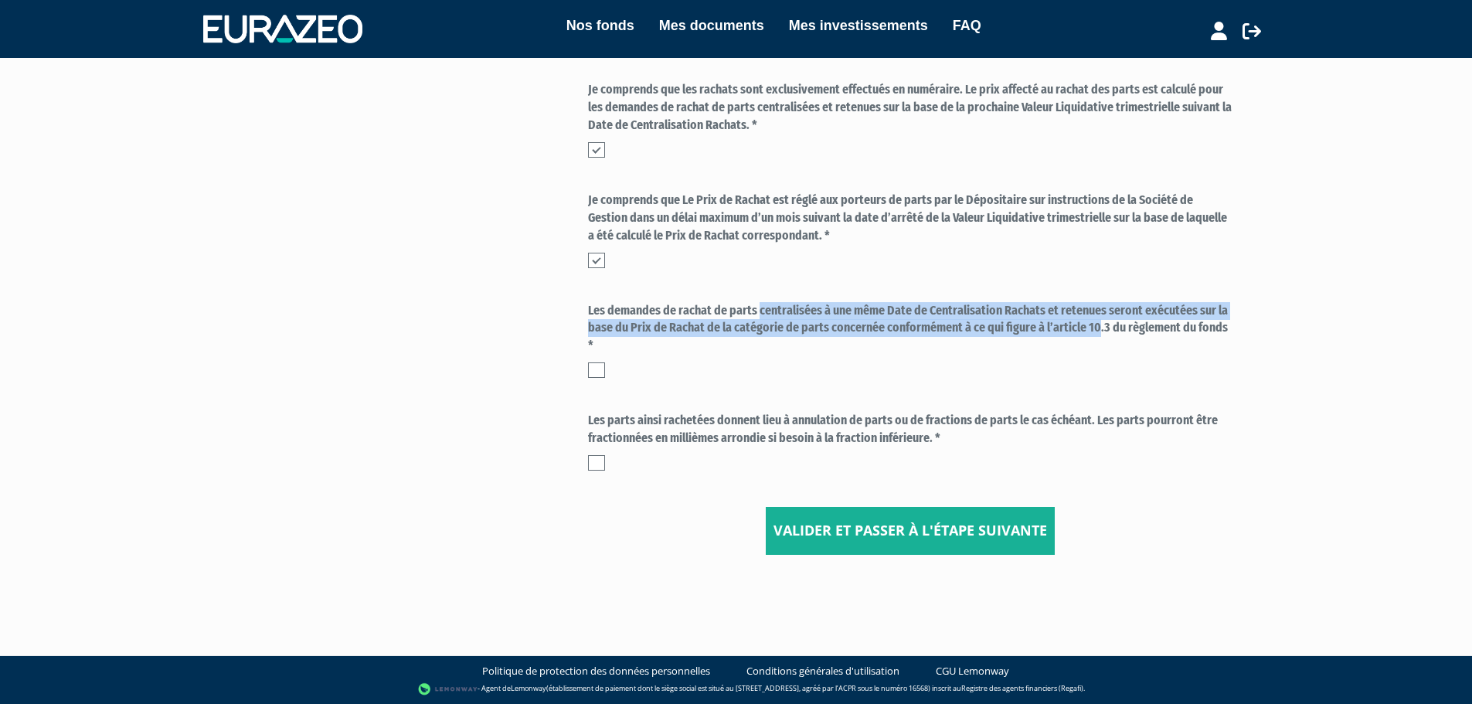
drag, startPoint x: 633, startPoint y: 306, endPoint x: 989, endPoint y: 326, distance: 356.8
click at [989, 326] on label "Les demandes de rachat de parts centralisées à une même Date de Centralisation …" at bounding box center [910, 328] width 645 height 53
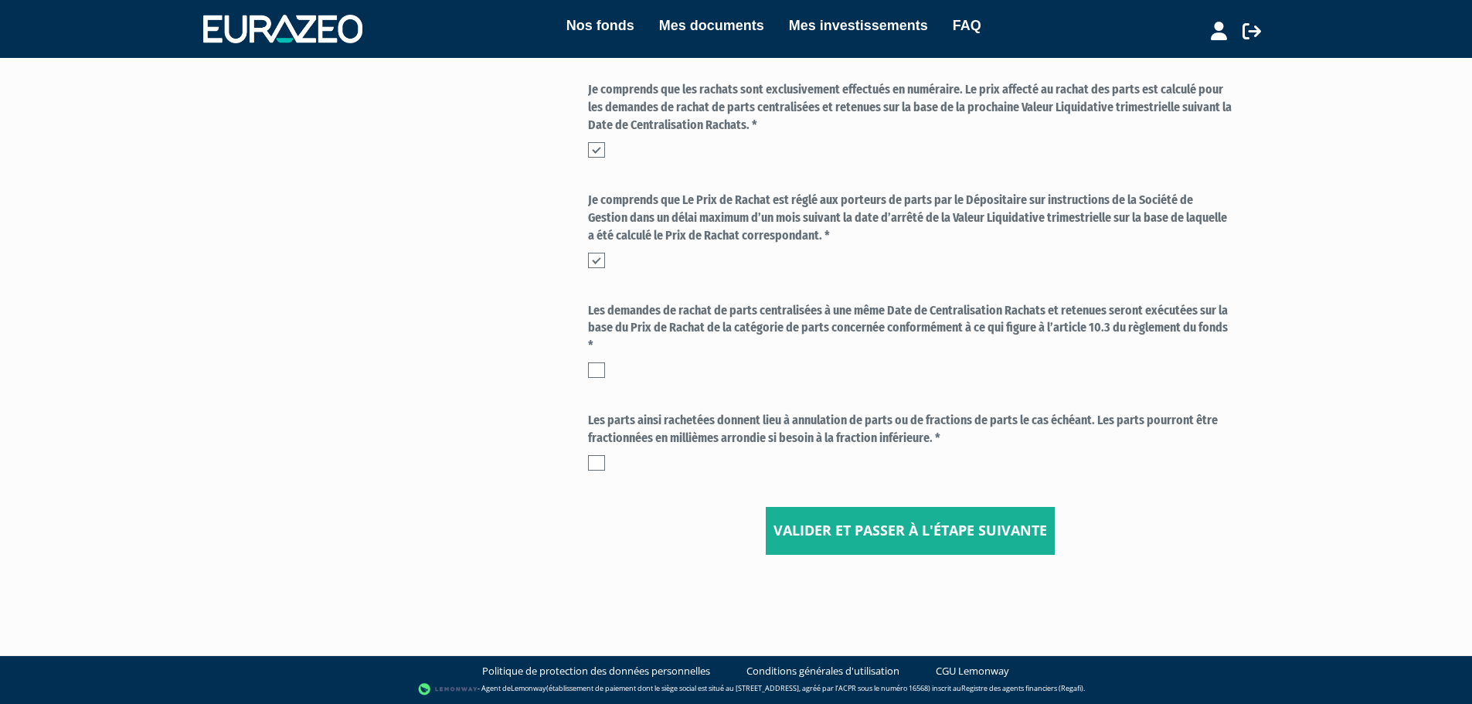
click at [594, 377] on label at bounding box center [596, 369] width 17 height 15
click at [0, 0] on input "checkbox" at bounding box center [0, 0] width 0 height 0
click at [592, 461] on label at bounding box center [596, 462] width 17 height 15
click at [0, 0] on input "checkbox" at bounding box center [0, 0] width 0 height 0
click at [846, 542] on button "Valider et passer à l'étape suivante" at bounding box center [910, 531] width 289 height 48
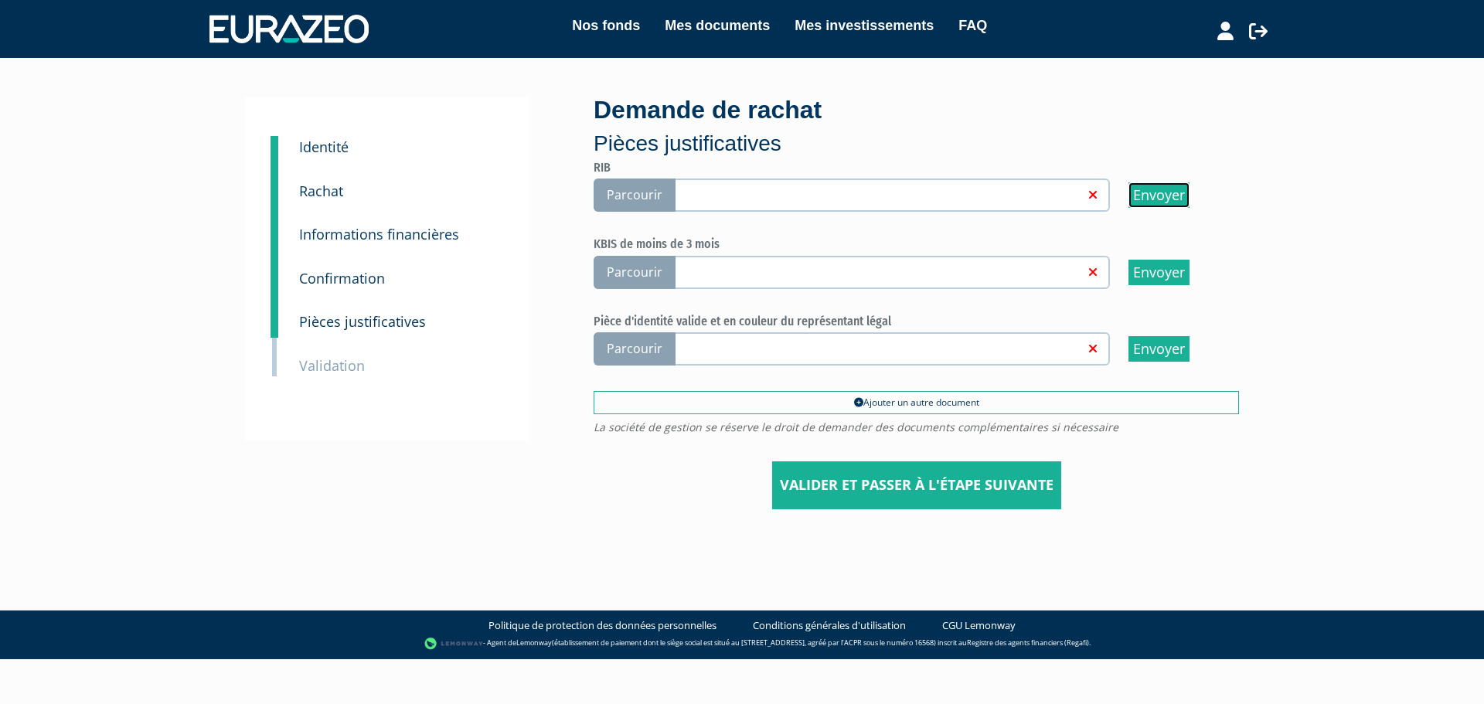
drag, startPoint x: 1141, startPoint y: 201, endPoint x: 787, endPoint y: 219, distance: 354.4
click at [829, 236] on div "RIB Parcourir Envoyer Parcourir Envoyer" at bounding box center [915, 297] width 645 height 272
click at [781, 196] on link at bounding box center [877, 193] width 413 height 15
click at [0, 0] on input "Parcourir" at bounding box center [0, 0] width 0 height 0
click at [1149, 362] on input "Envoyer" at bounding box center [1158, 349] width 61 height 26
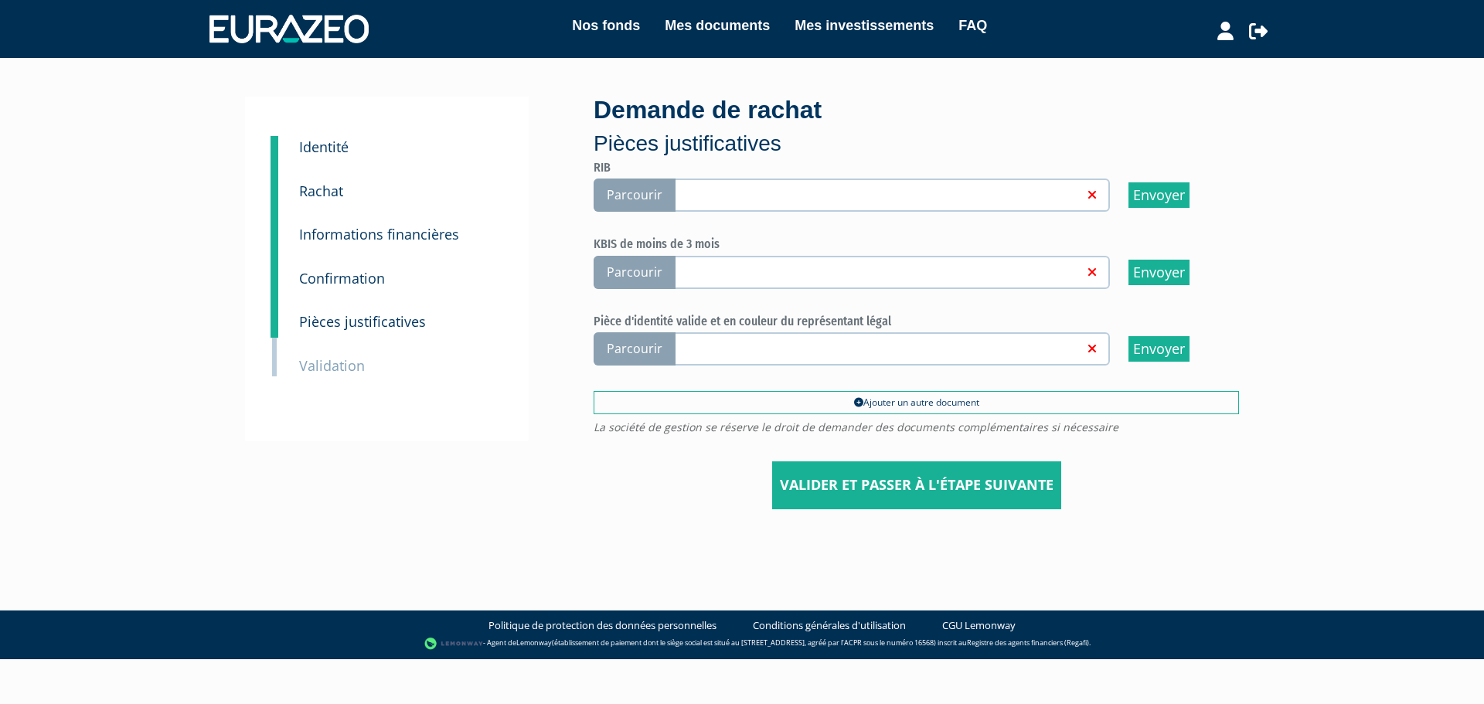
click at [1030, 355] on link at bounding box center [877, 347] width 413 height 15
click at [0, 0] on input "Parcourir" at bounding box center [0, 0] width 0 height 0
click at [920, 351] on link "recto.jpg" at bounding box center [877, 347] width 413 height 15
click at [0, 0] on input "Parcourir recto.jpg" at bounding box center [0, 0] width 0 height 0
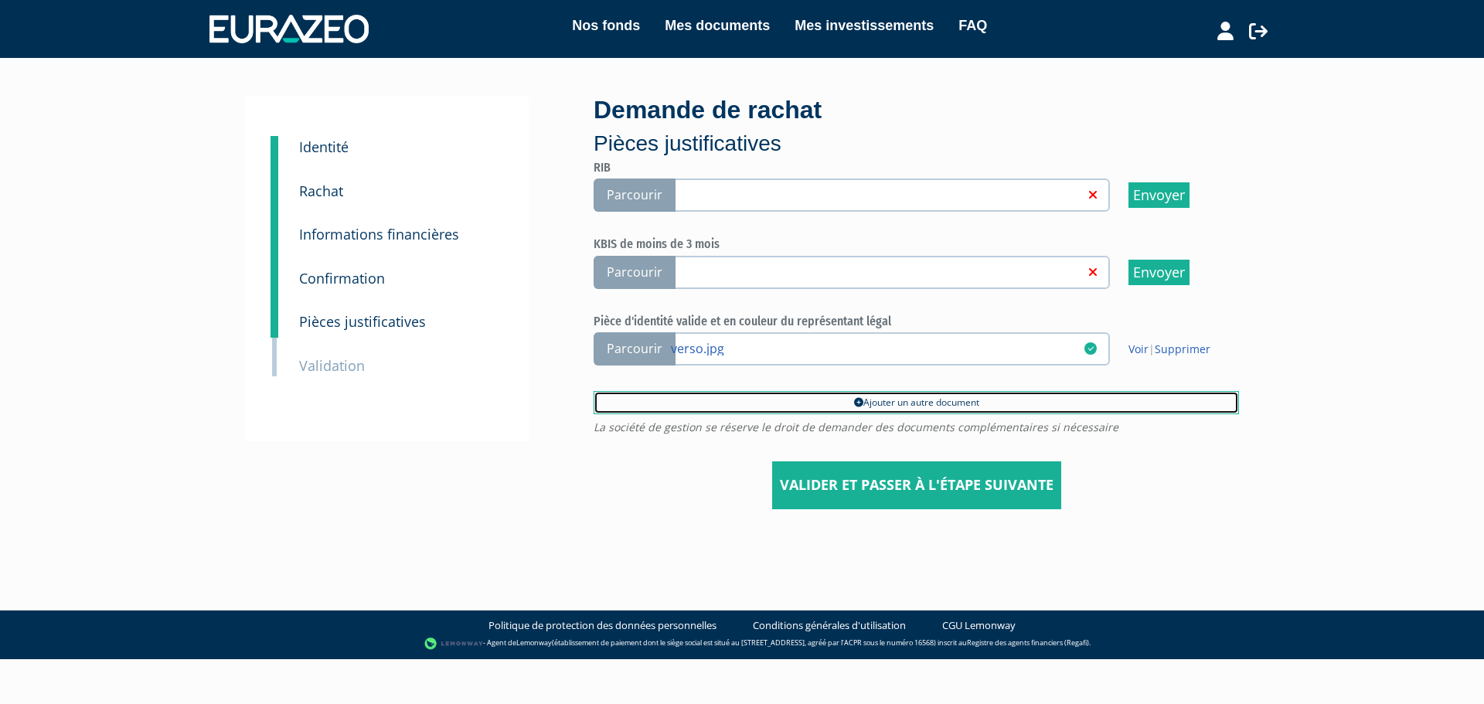
click at [947, 404] on link "Ajouter un autre document" at bounding box center [915, 402] width 645 height 23
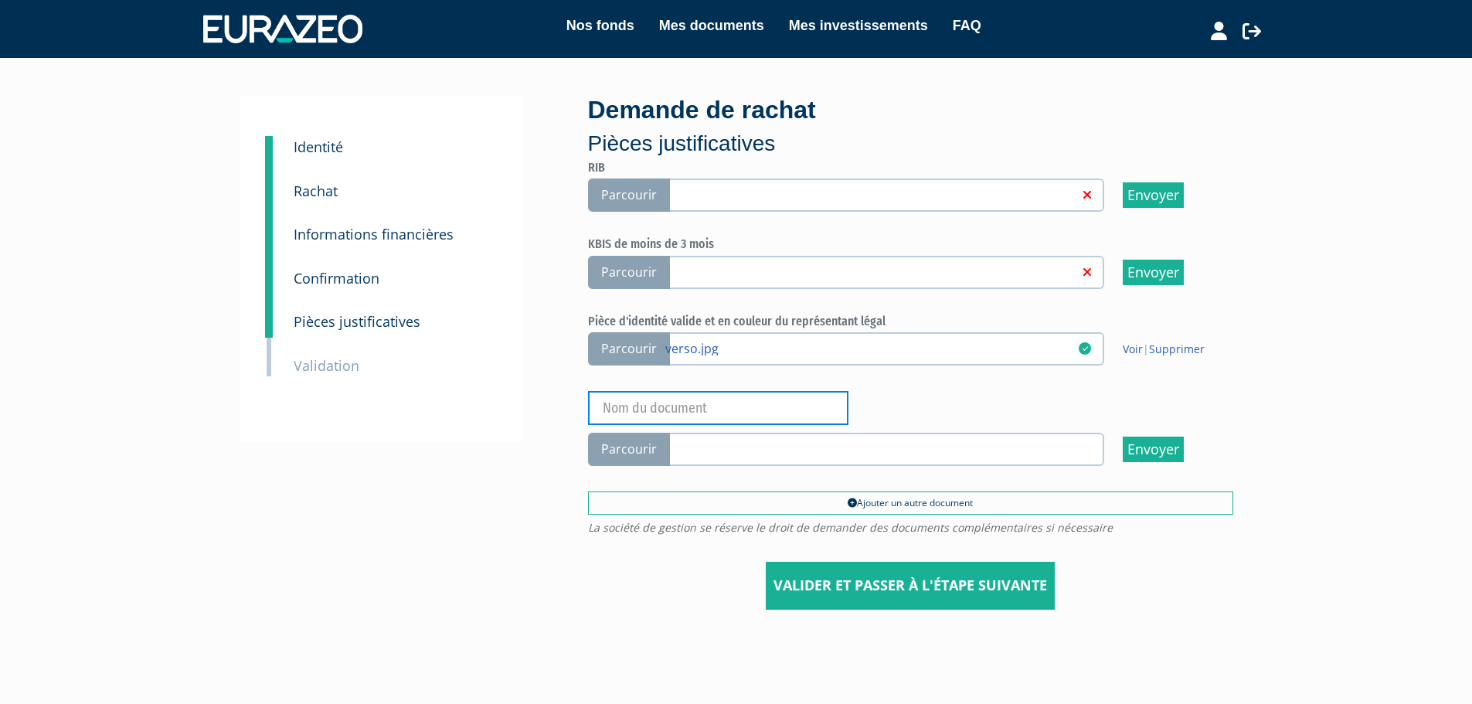
click at [738, 411] on input "text" at bounding box center [718, 408] width 260 height 34
click at [682, 411] on input "text" at bounding box center [718, 408] width 260 height 34
type input "Recto ID"
click at [611, 451] on span "Parcourir" at bounding box center [629, 449] width 82 height 33
click at [0, 0] on input "Parcourir" at bounding box center [0, 0] width 0 height 0
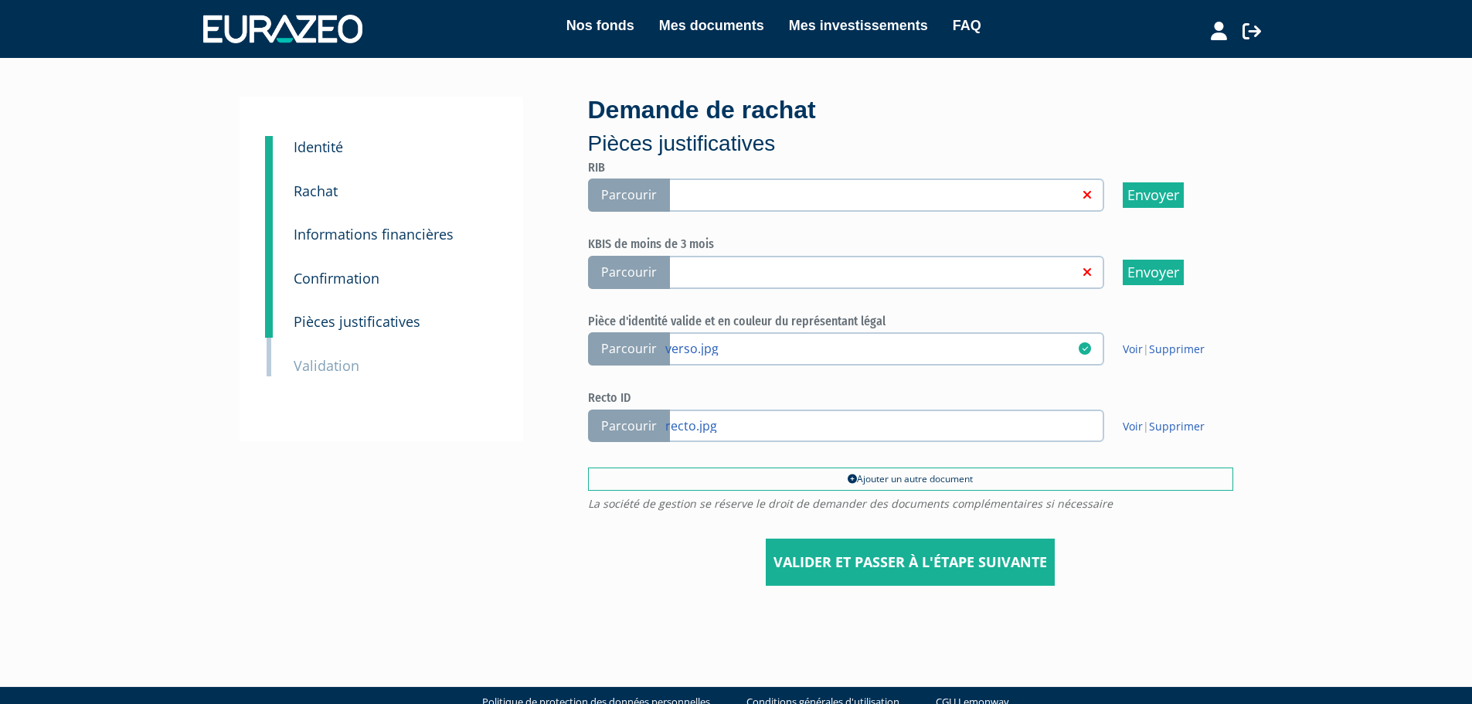
click at [770, 260] on label "Parcourir" at bounding box center [846, 272] width 516 height 33
click at [0, 0] on input "Parcourir" at bounding box center [0, 0] width 0 height 0
click at [1048, 277] on link at bounding box center [871, 271] width 413 height 15
click at [0, 0] on input "Parcourir" at bounding box center [0, 0] width 0 height 0
drag, startPoint x: 1166, startPoint y: 274, endPoint x: 794, endPoint y: 44, distance: 437.5
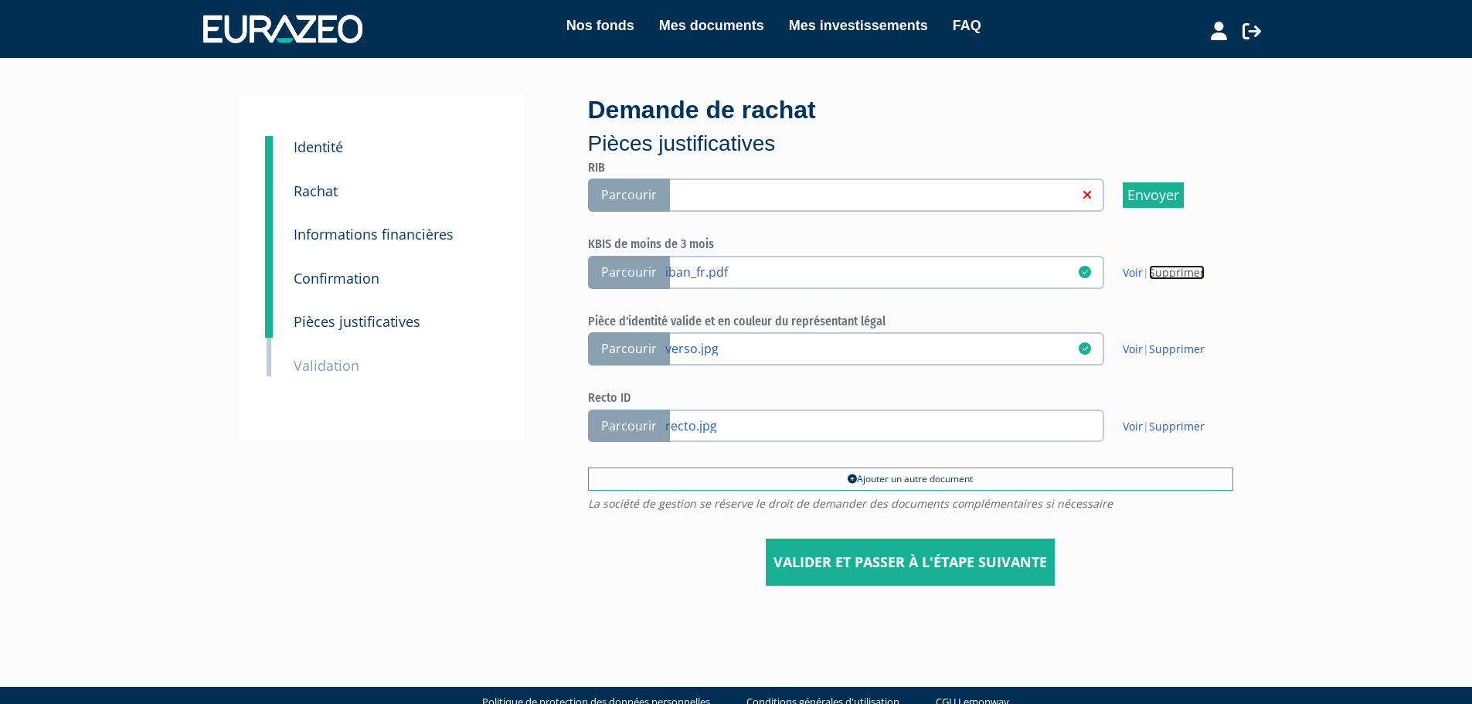
click at [1166, 274] on link "Supprimer" at bounding box center [1177, 272] width 56 height 15
drag, startPoint x: 1181, startPoint y: 192, endPoint x: 778, endPoint y: 45, distance: 428.8
click at [1181, 192] on link "Supprimer" at bounding box center [1177, 195] width 56 height 15
click at [781, 270] on link at bounding box center [871, 271] width 413 height 15
click at [1057, 278] on link at bounding box center [871, 271] width 413 height 15
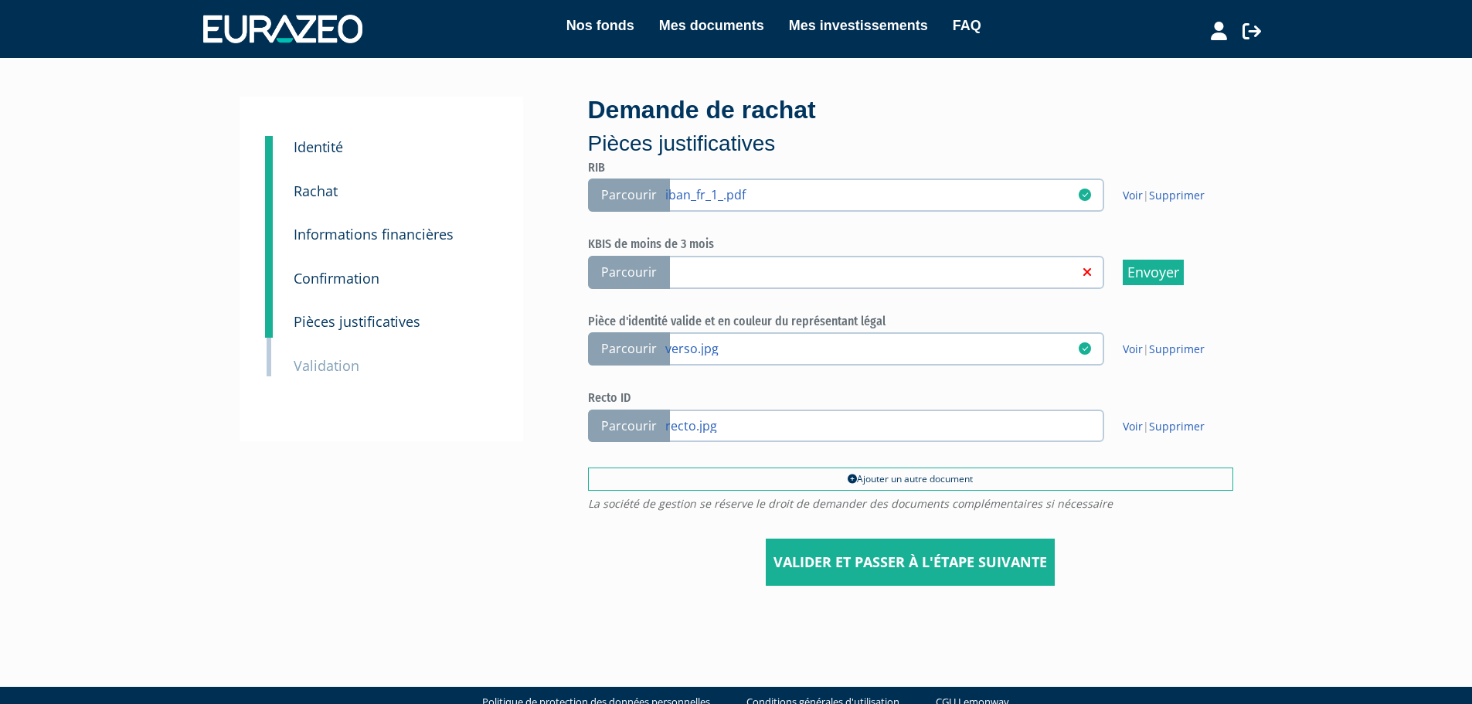
click at [0, 0] on input "Parcourir" at bounding box center [0, 0] width 0 height 0
click at [261, 53] on nav "Nos fonds Mes documents Mes investissements FAQ Mon profil" at bounding box center [736, 29] width 1472 height 58
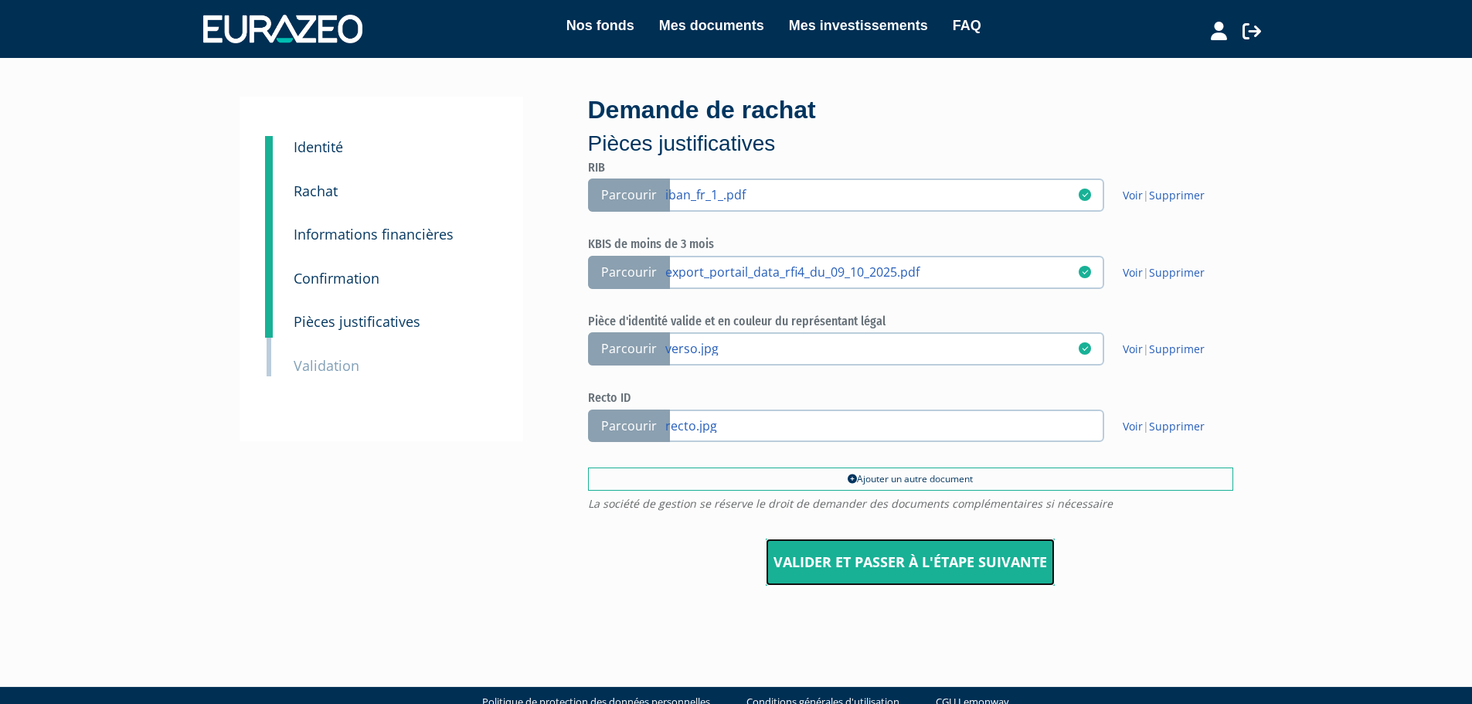
drag, startPoint x: 895, startPoint y: 560, endPoint x: 852, endPoint y: 503, distance: 71.7
click at [895, 560] on input "Valider et passer à l'étape suivante" at bounding box center [910, 563] width 289 height 48
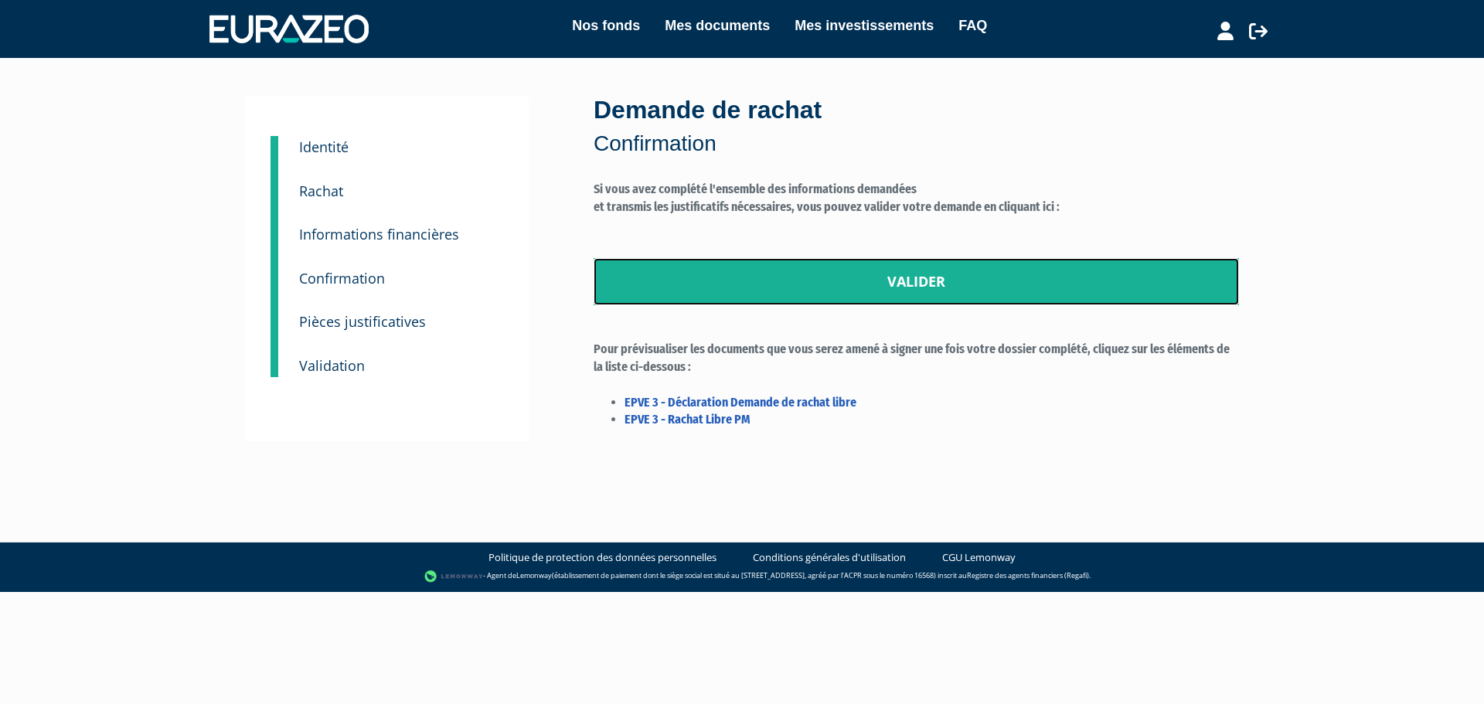
click at [777, 295] on link "Valider" at bounding box center [915, 282] width 645 height 48
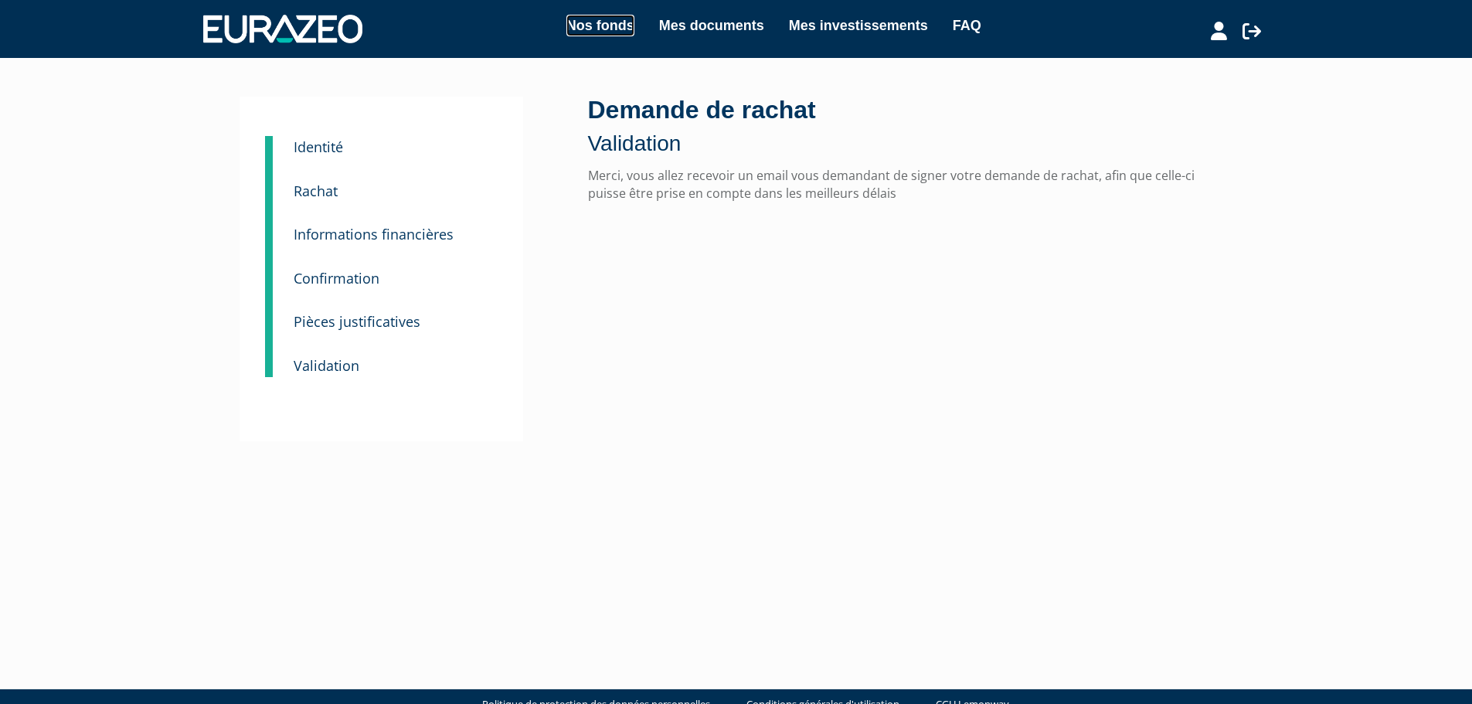
click at [573, 21] on link "Nos fonds" at bounding box center [600, 26] width 68 height 22
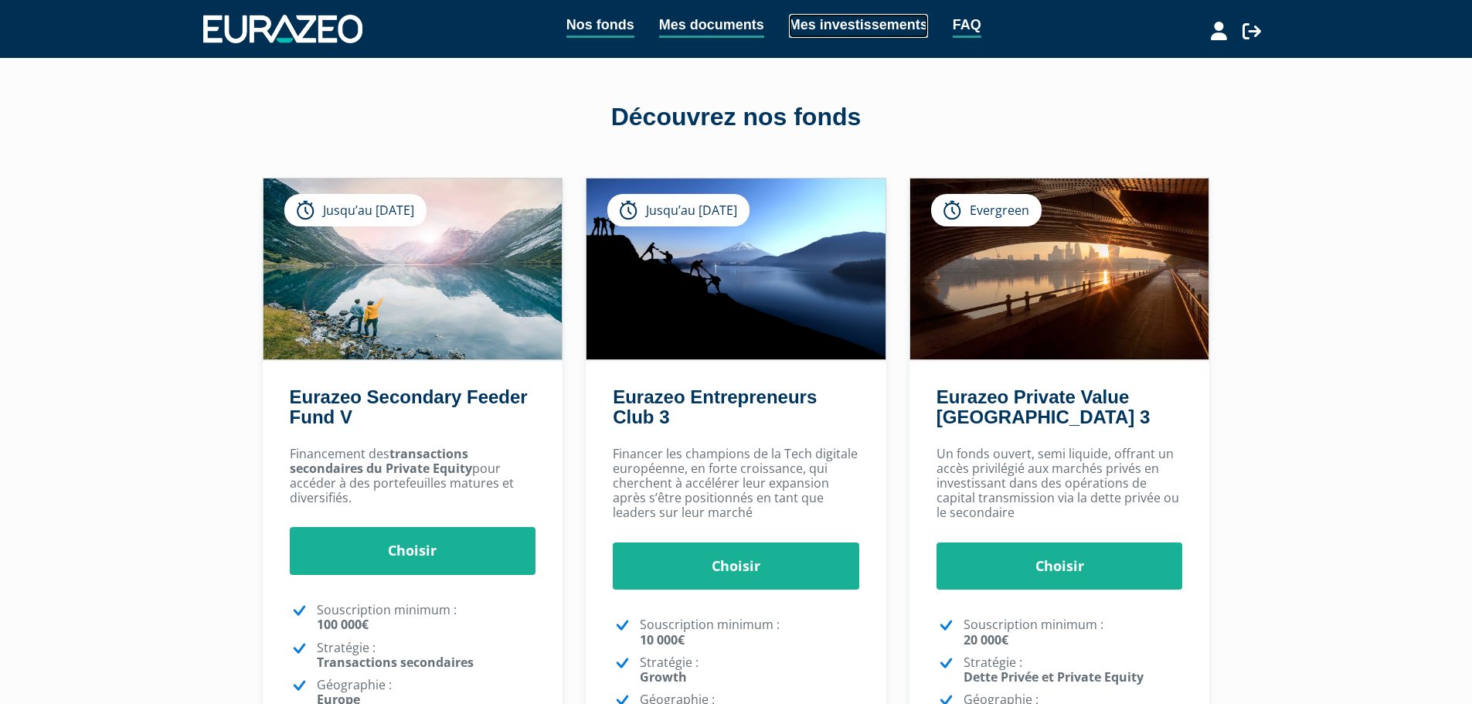
click at [845, 29] on link "Mes investissements" at bounding box center [858, 26] width 139 height 24
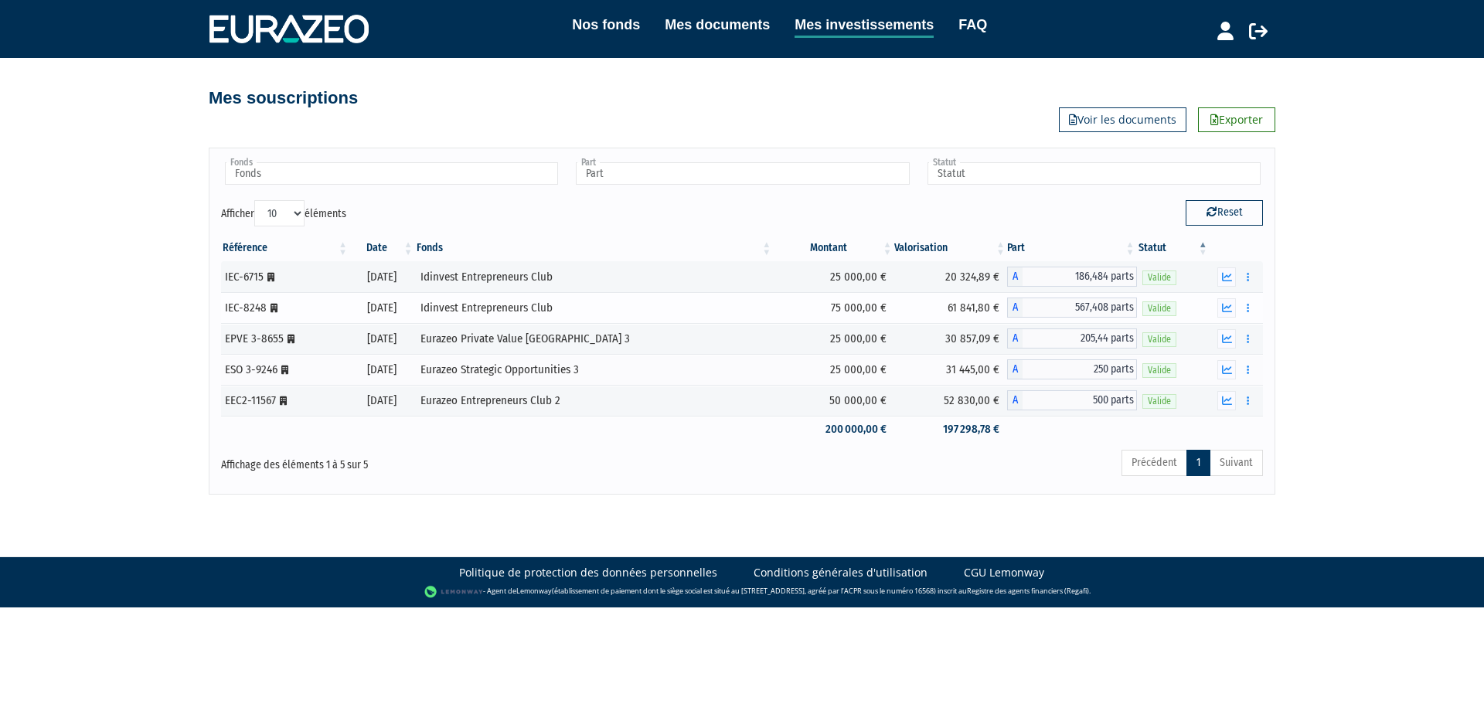
click at [1007, 298] on td "A 567,408 parts" at bounding box center [1072, 307] width 130 height 31
click at [1235, 309] on button "button" at bounding box center [1226, 307] width 19 height 19
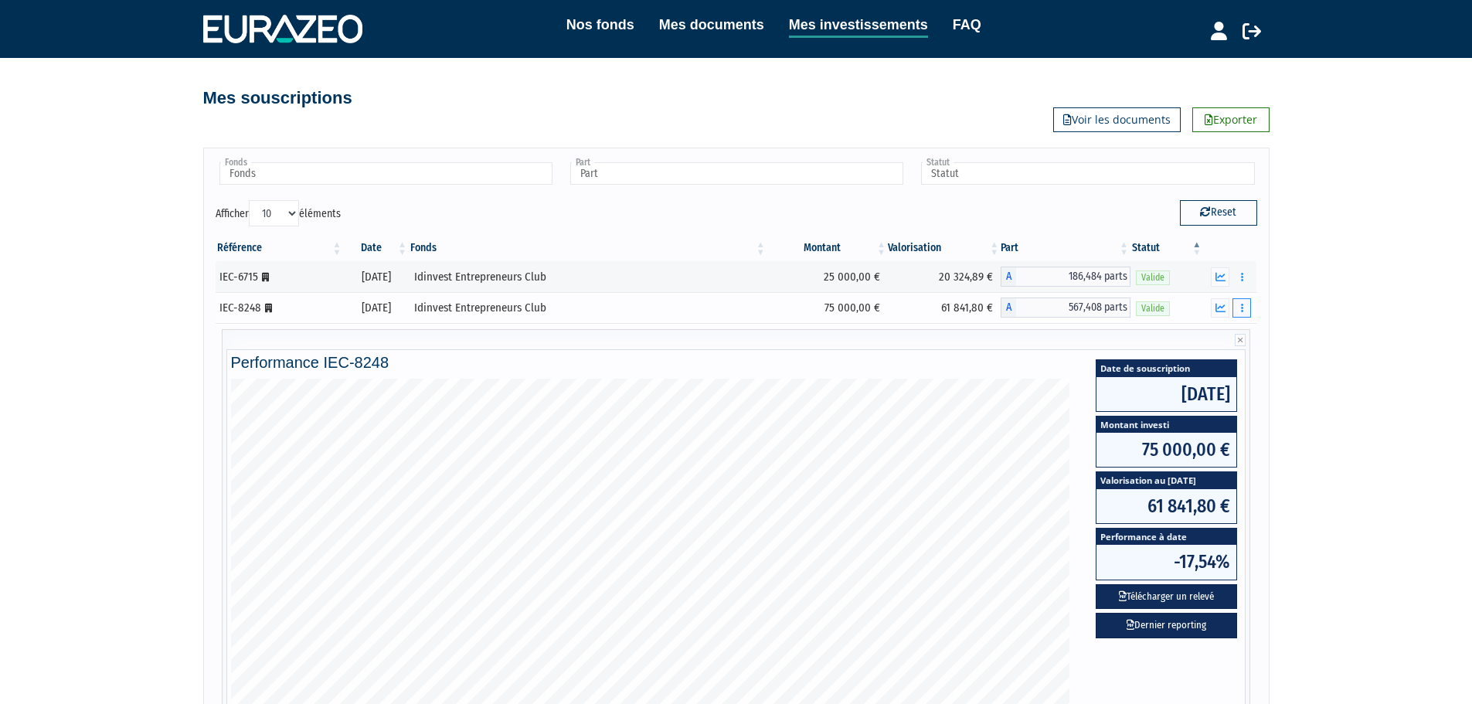
click at [1250, 312] on button "button" at bounding box center [1242, 307] width 19 height 19
click at [1331, 325] on div "Nos fonds Mes documents Mes investissements FAQ Déconnexion Nos fonds Mes docum…" at bounding box center [736, 487] width 1472 height 974
click at [1215, 313] on button "button" at bounding box center [1220, 307] width 19 height 19
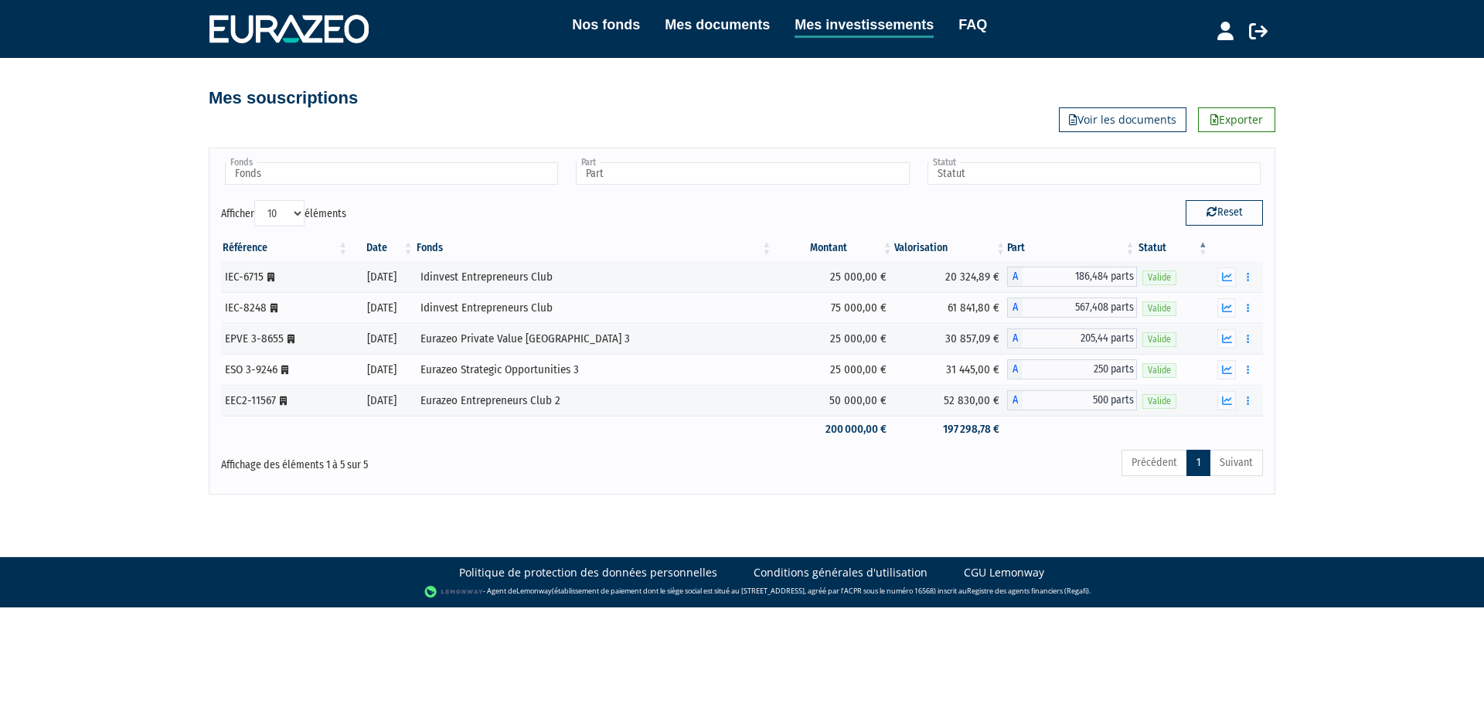
click at [624, 369] on div "Eurazeo Strategic Opportunities 3" at bounding box center [594, 370] width 348 height 16
click at [1224, 372] on icon "button" at bounding box center [1227, 370] width 10 height 10
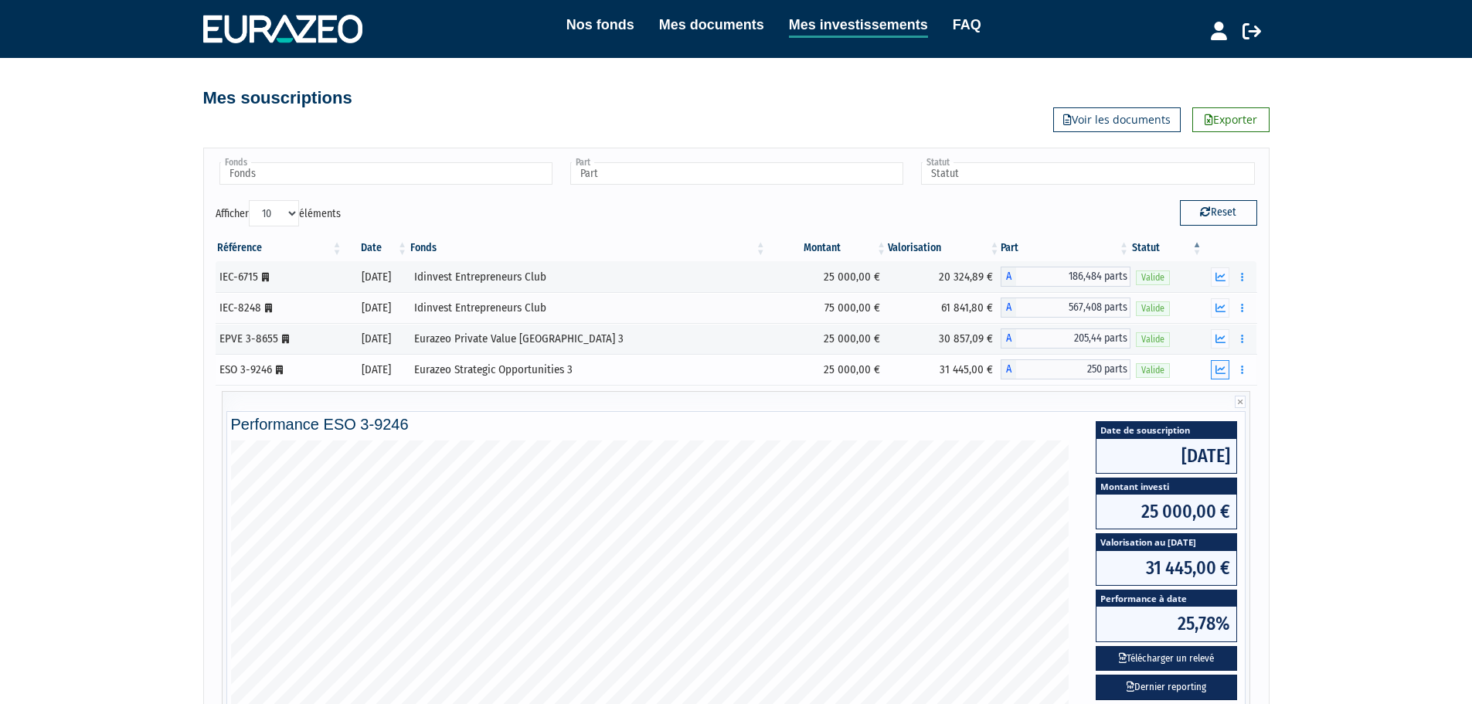
click at [1224, 372] on icon "button" at bounding box center [1221, 370] width 10 height 10
